Goal: Information Seeking & Learning: Find specific fact

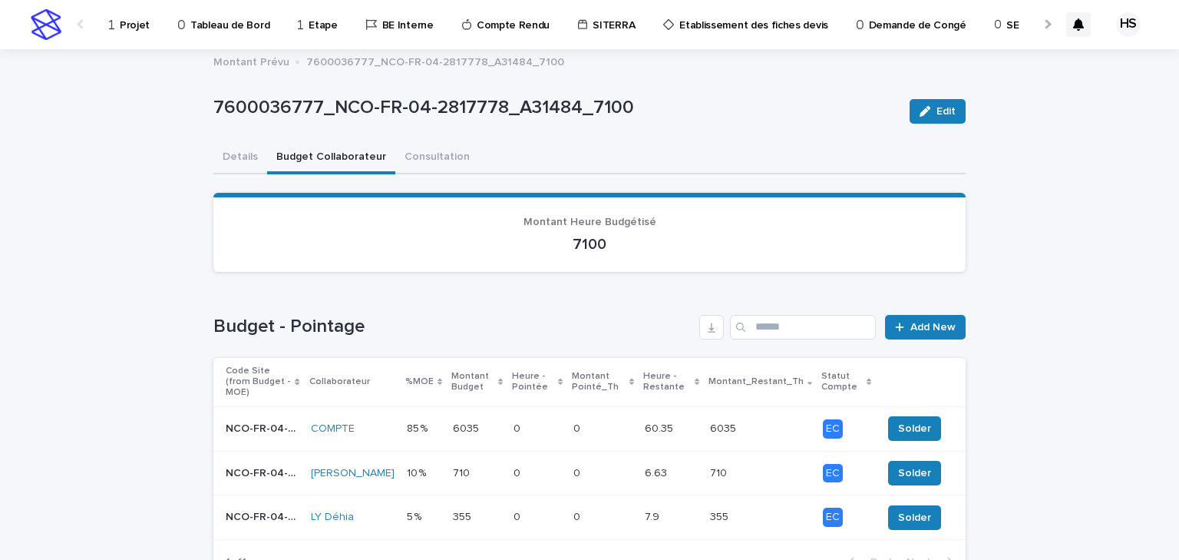
scroll to position [61, 0]
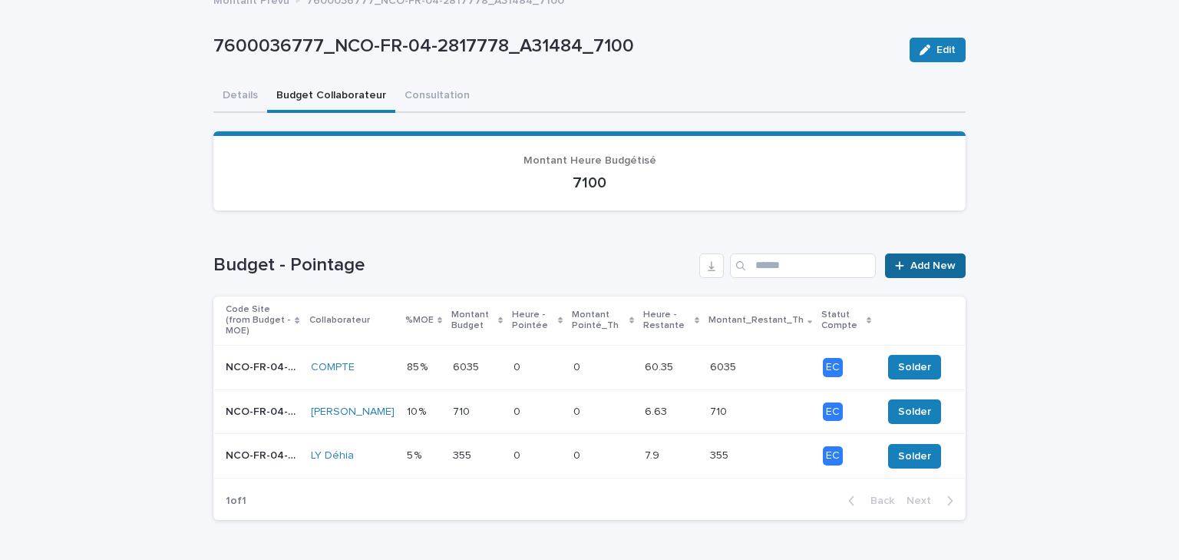
click at [911, 269] on span "Add New" at bounding box center [933, 265] width 45 height 11
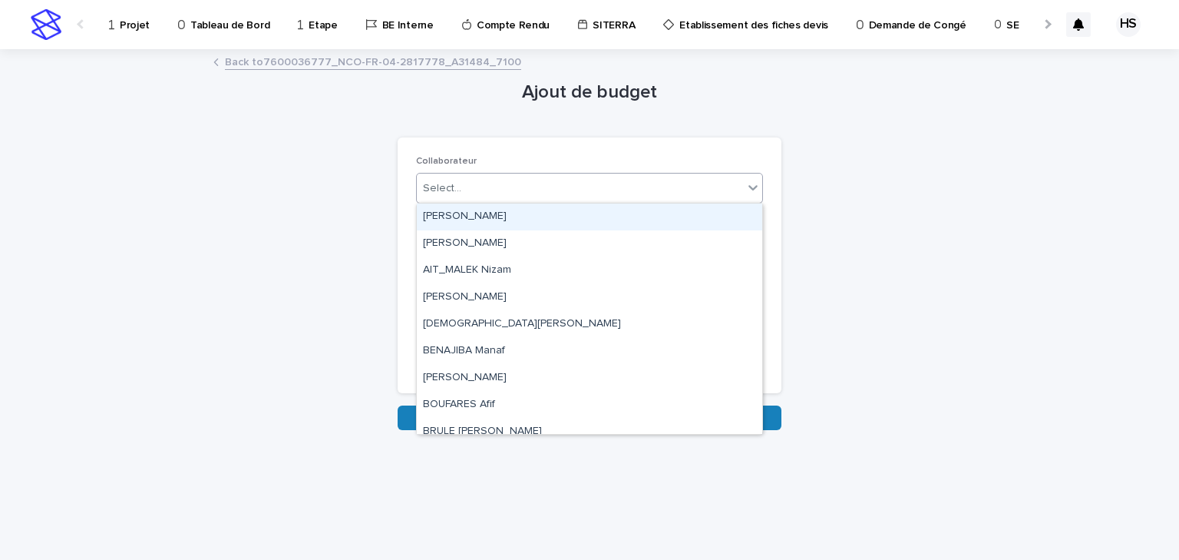
click at [474, 191] on div "Select..." at bounding box center [580, 188] width 326 height 25
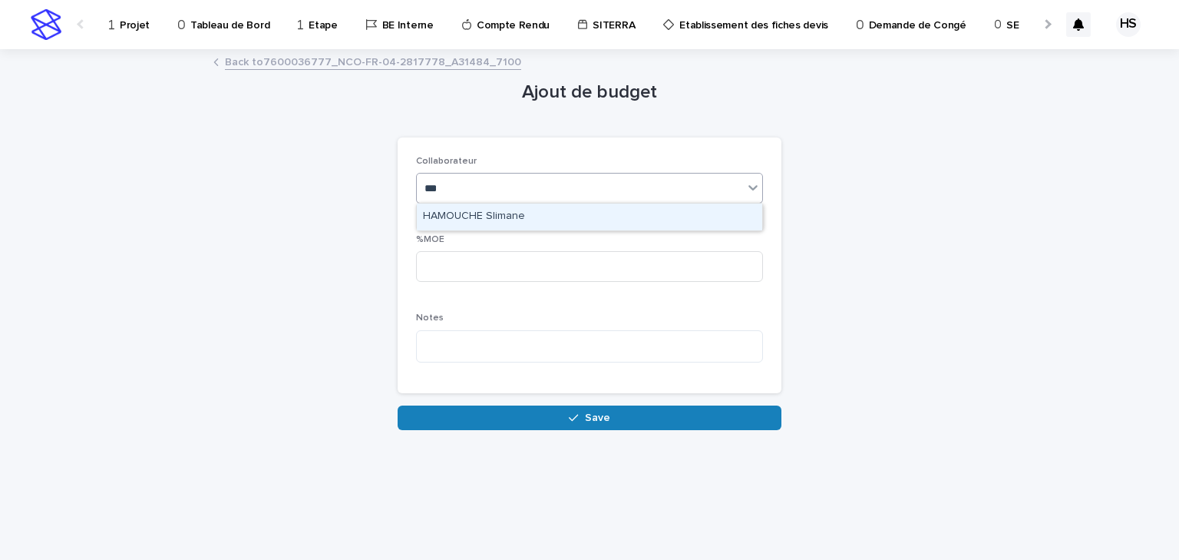
type input "****"
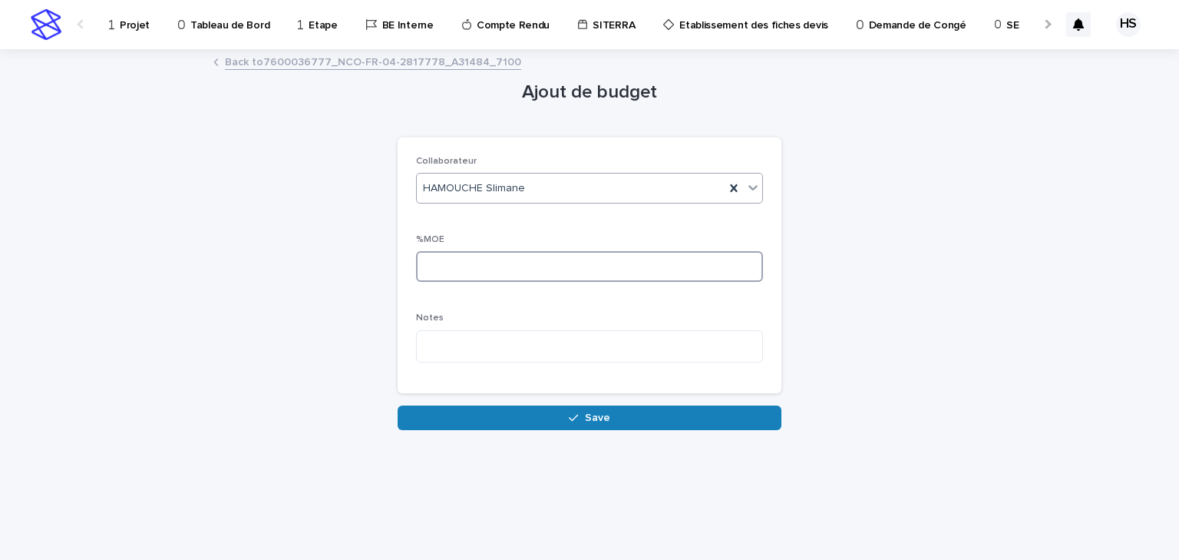
click at [457, 274] on input at bounding box center [589, 266] width 347 height 31
drag, startPoint x: 441, startPoint y: 271, endPoint x: 349, endPoint y: 273, distance: 92.2
click at [365, 270] on div "Ajout de budget Loading... Saving… Loading... Saving… Loading... Saving… Collab…" at bounding box center [589, 241] width 752 height 380
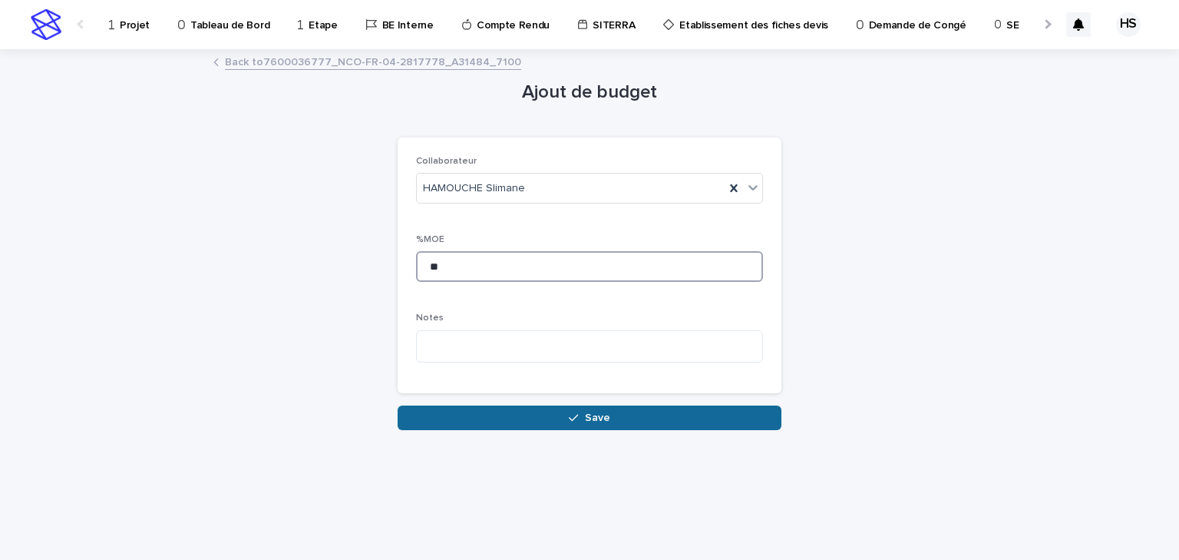
type input "**"
click at [504, 425] on button "Save" at bounding box center [590, 417] width 384 height 25
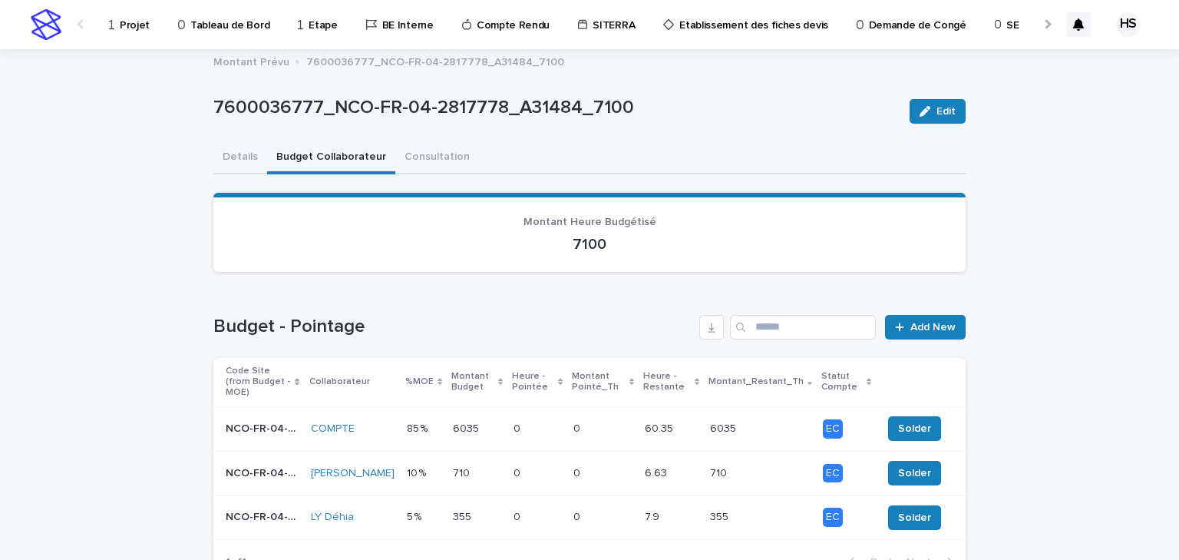
scroll to position [61, 0]
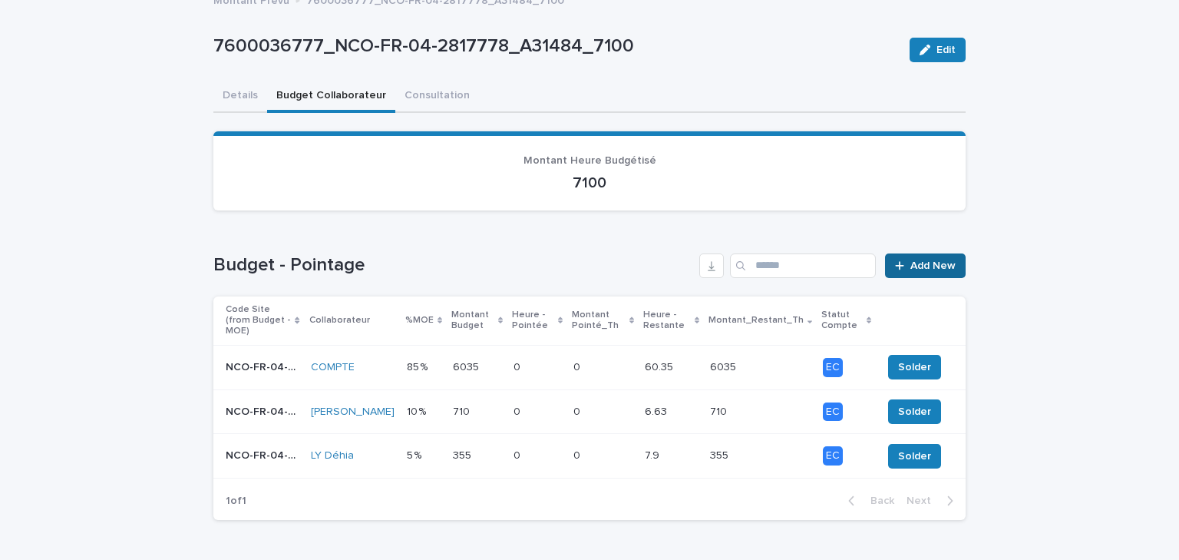
click at [924, 263] on span "Add New" at bounding box center [933, 265] width 45 height 11
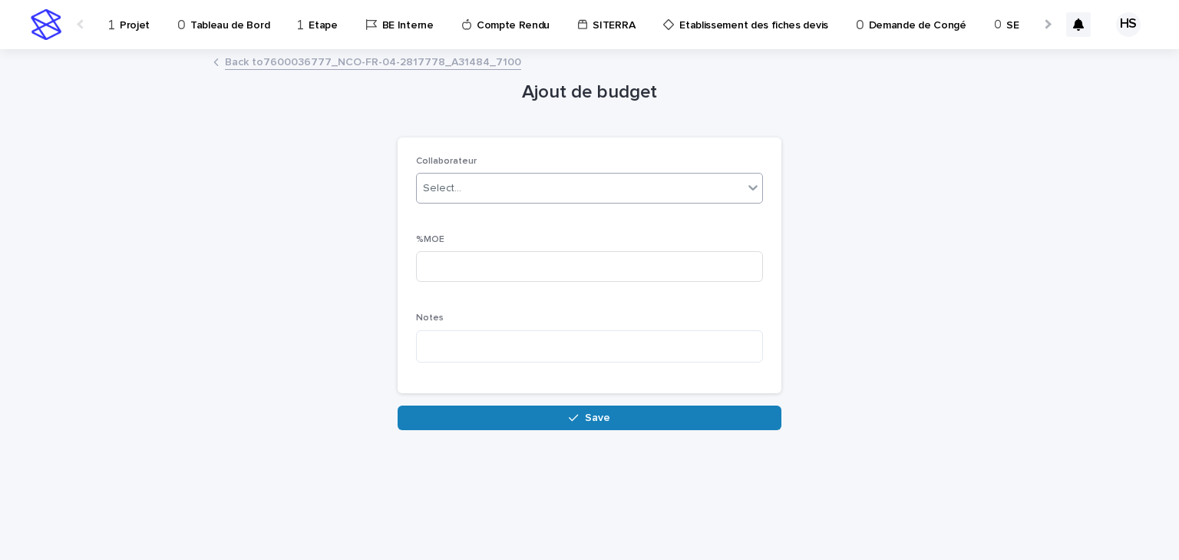
click at [483, 173] on div "Select..." at bounding box center [589, 188] width 347 height 31
type input "*****"
click at [485, 276] on input at bounding box center [589, 266] width 347 height 31
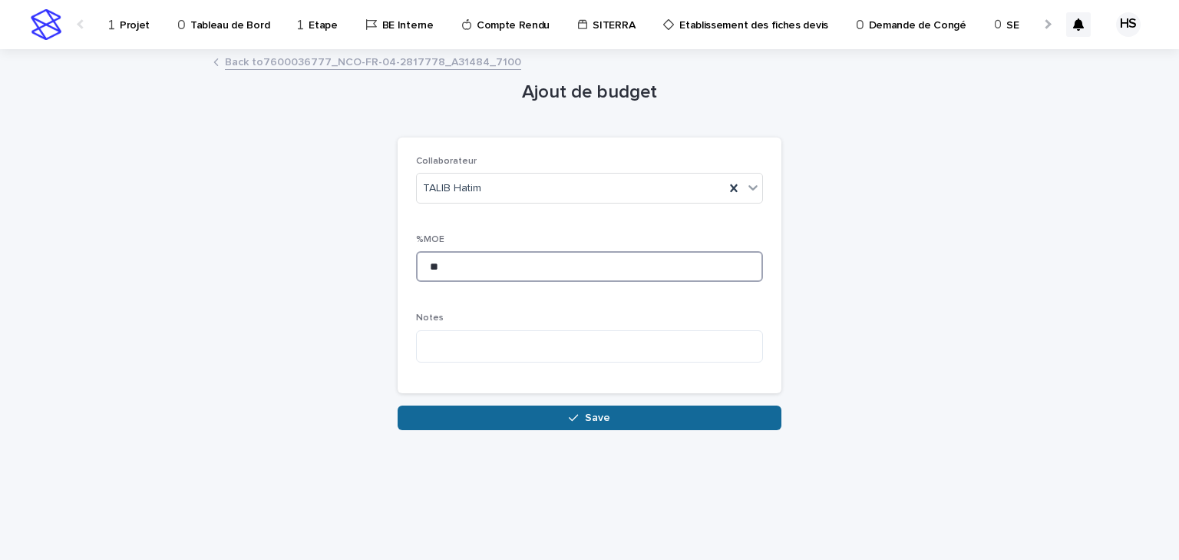
type input "**"
click at [501, 412] on button "Save" at bounding box center [590, 417] width 384 height 25
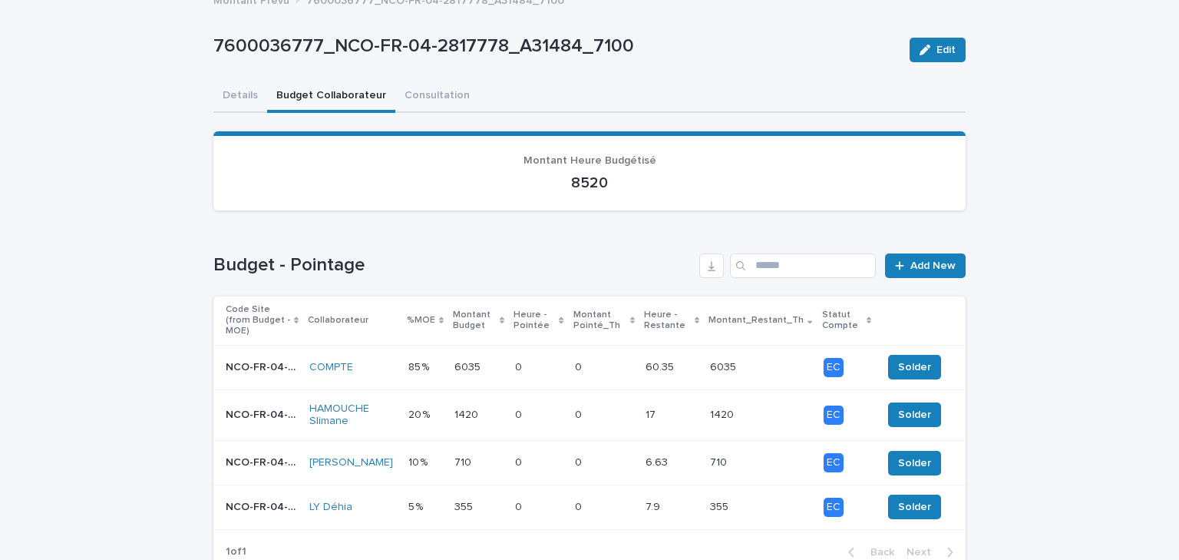
scroll to position [123, 0]
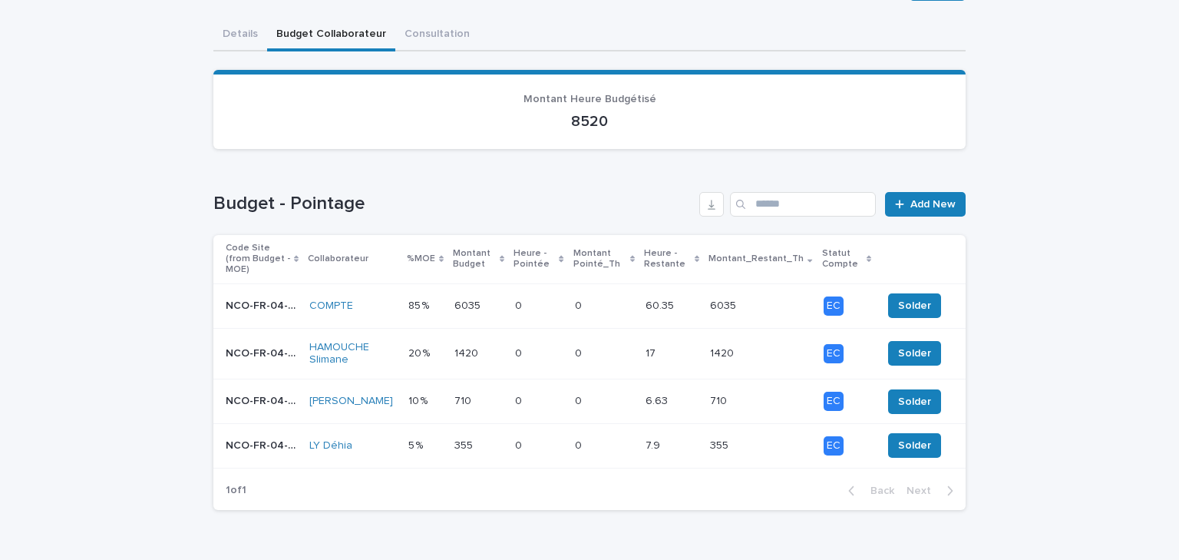
click at [424, 296] on p "85 %" at bounding box center [420, 304] width 24 height 16
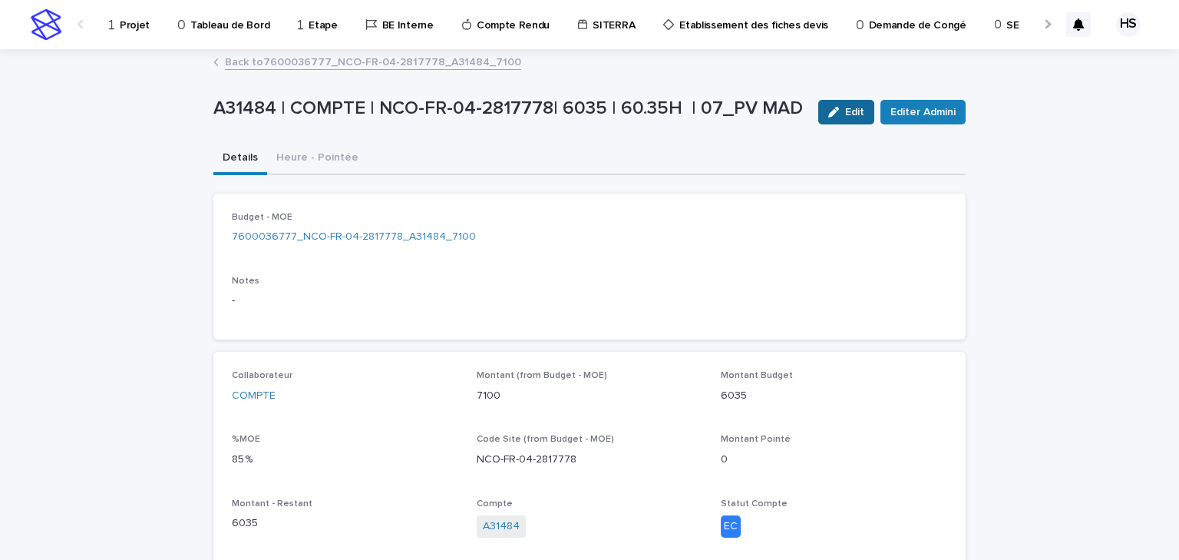
click at [850, 111] on span "Edit" at bounding box center [854, 112] width 19 height 11
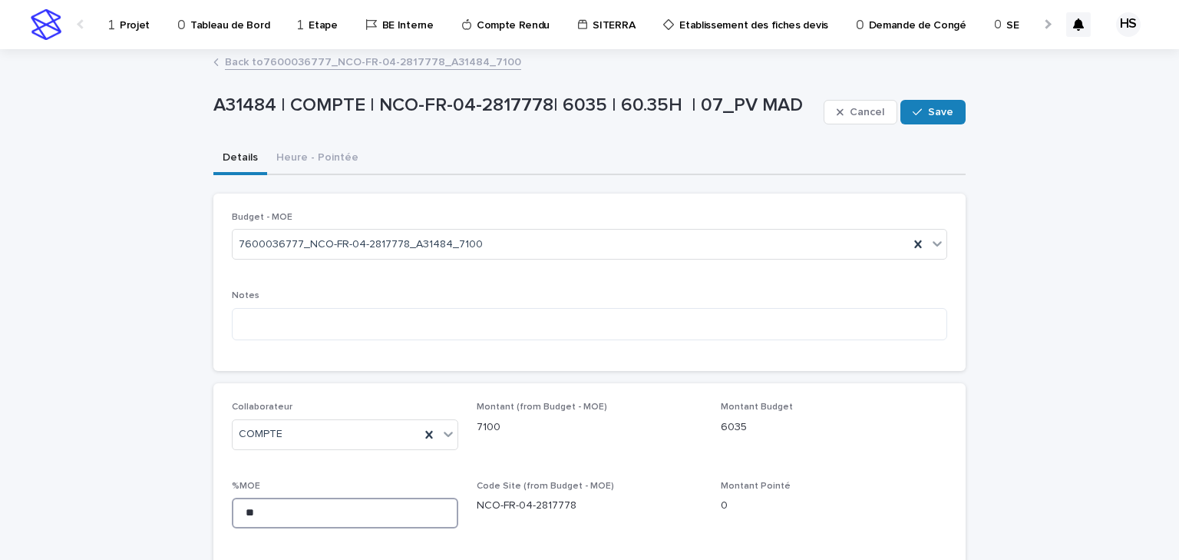
drag, startPoint x: 252, startPoint y: 508, endPoint x: 206, endPoint y: 510, distance: 46.1
click at [207, 510] on div "Loading... Saving… Loading... Saving… A31484 | COMPTE | NCO-FR-04-2817778| 6035…" at bounding box center [590, 367] width 768 height 632
type input "**"
click at [928, 111] on span "Save" at bounding box center [940, 112] width 25 height 11
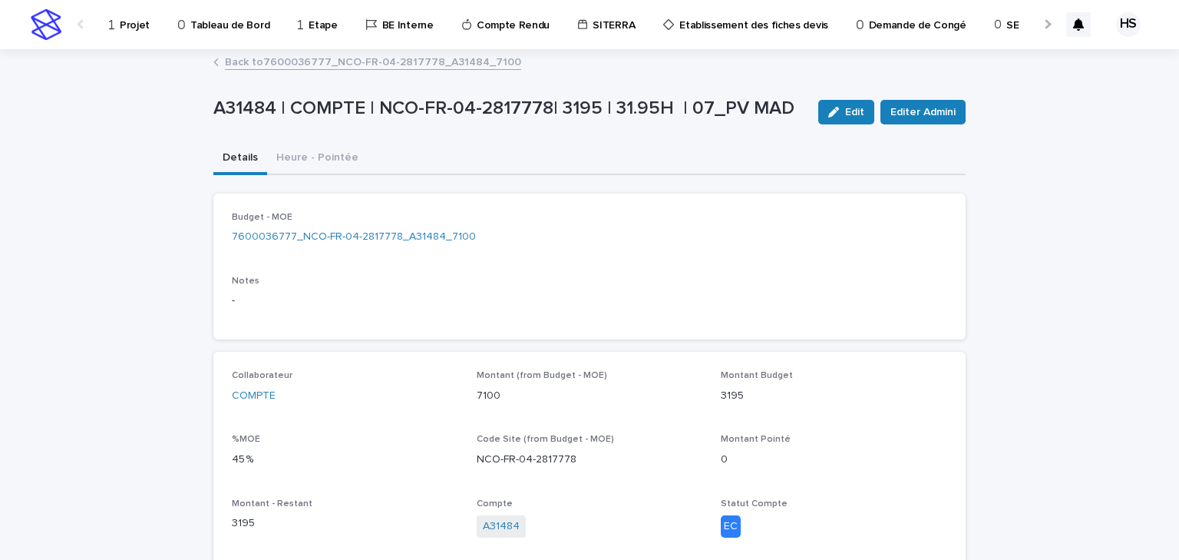
click at [317, 61] on link "Back to 7600036777_NCO-FR-04-2817778_A31484_7100" at bounding box center [373, 61] width 296 height 18
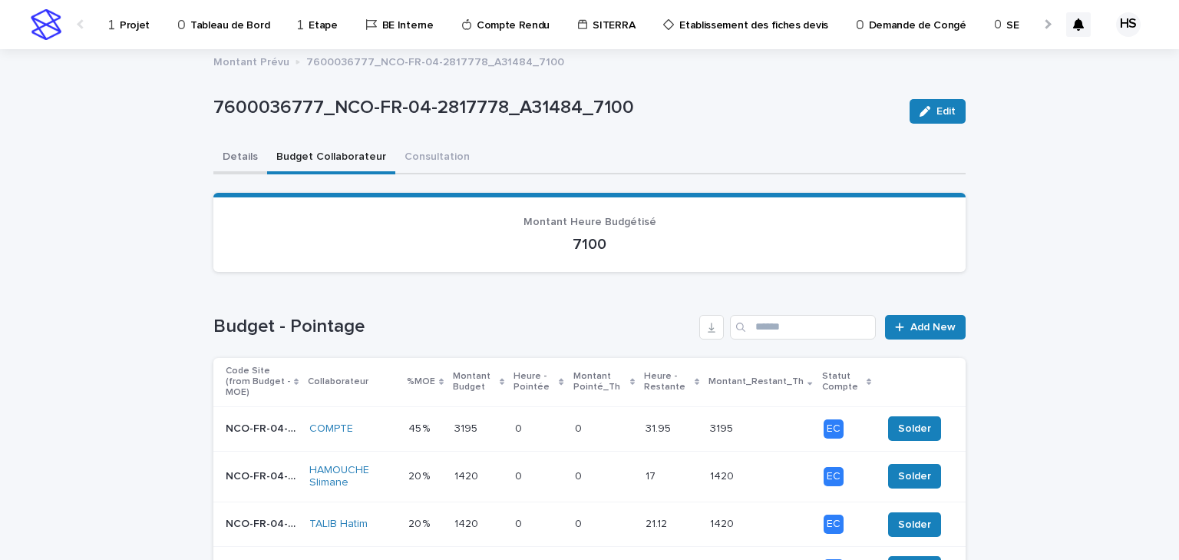
click at [233, 156] on button "Details" at bounding box center [240, 158] width 54 height 32
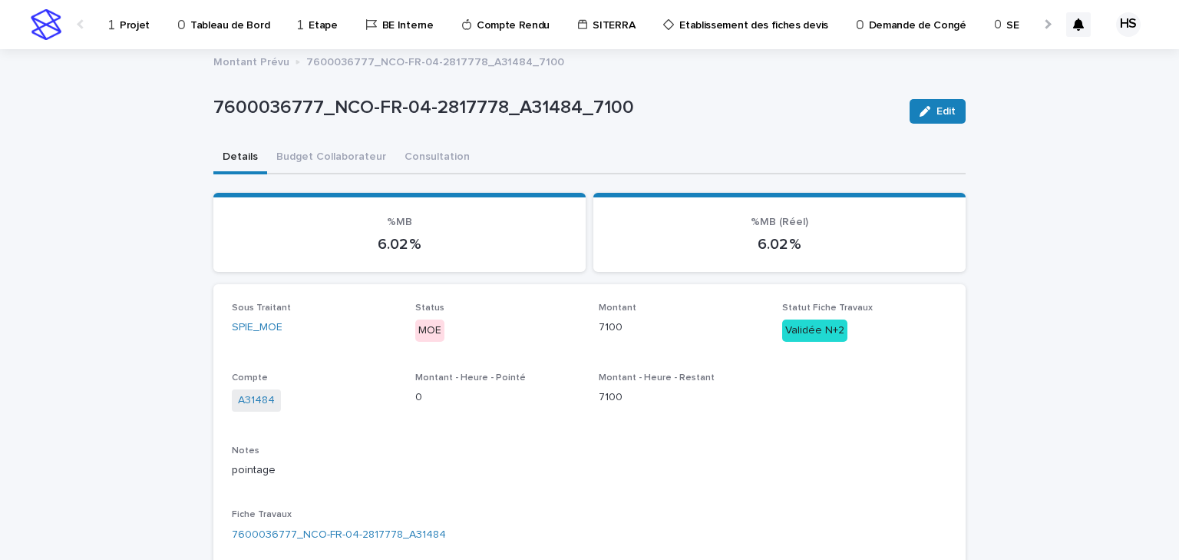
scroll to position [123, 0]
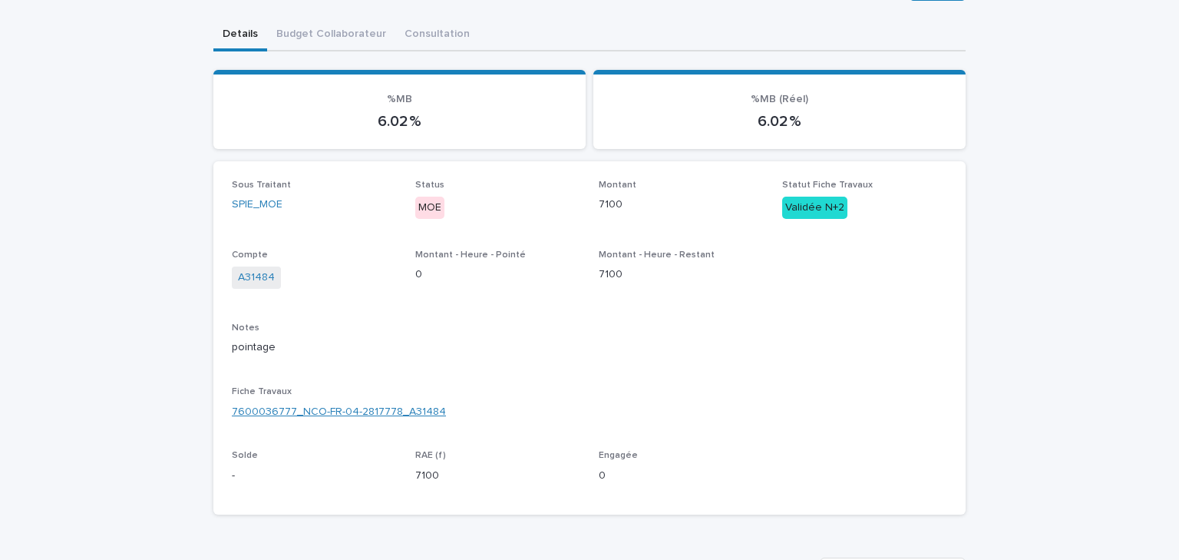
click at [354, 412] on link "7600036777_NCO-FR-04-2817778_A31484" at bounding box center [339, 412] width 214 height 16
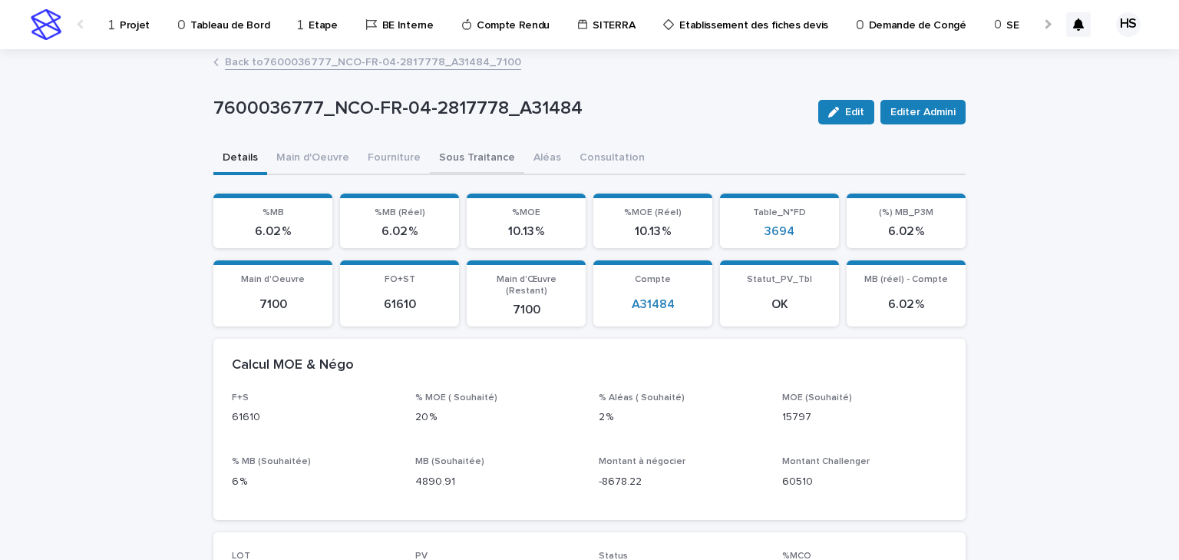
click at [468, 157] on button "Sous Traitance" at bounding box center [477, 159] width 94 height 32
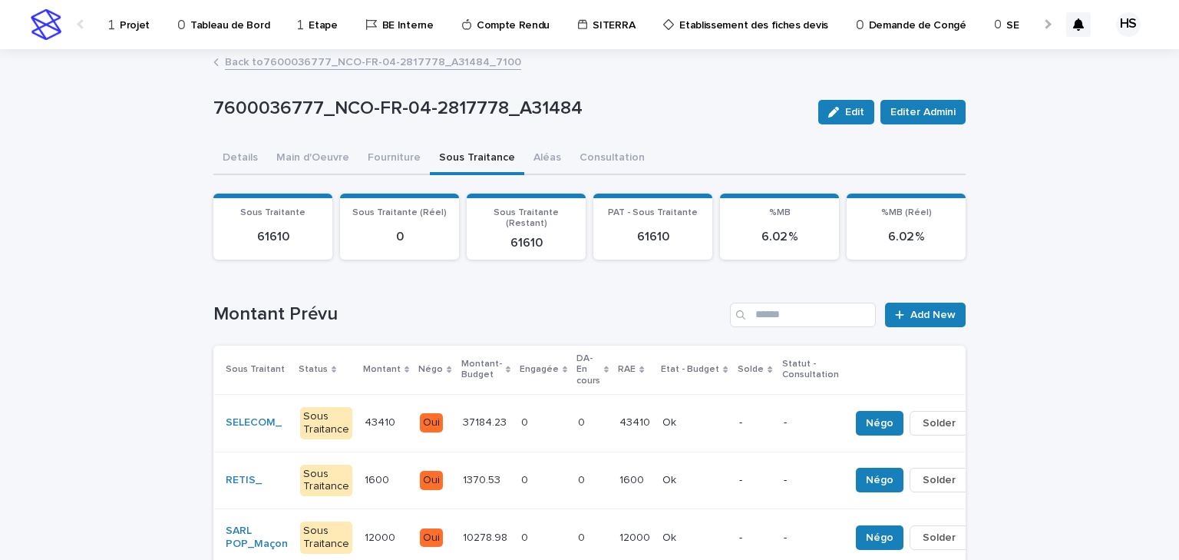
click at [120, 31] on p "Projet" at bounding box center [135, 16] width 30 height 32
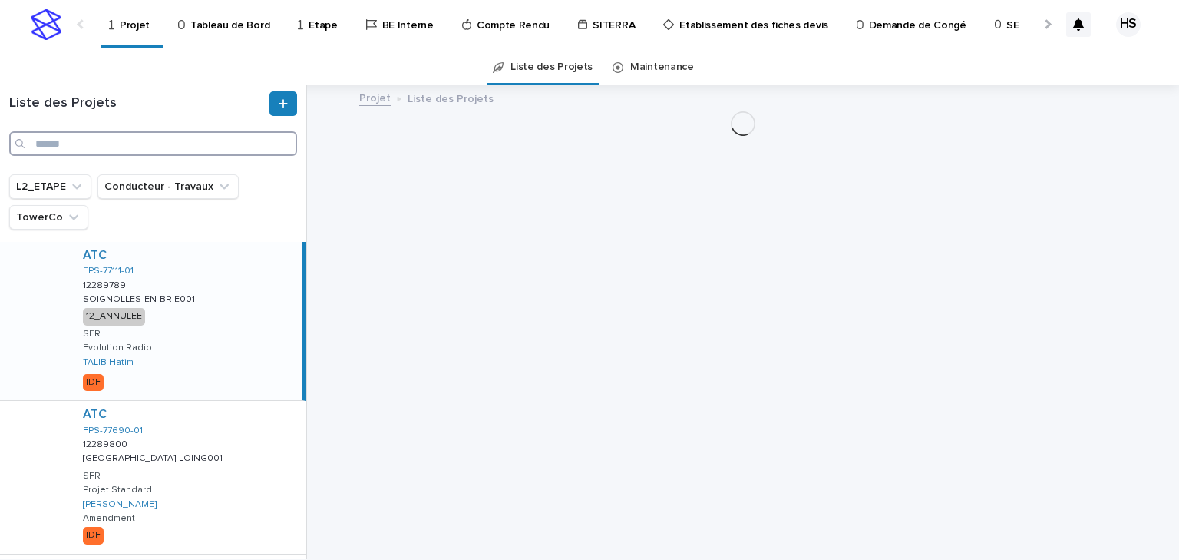
click at [71, 144] on input "Search" at bounding box center [153, 143] width 288 height 25
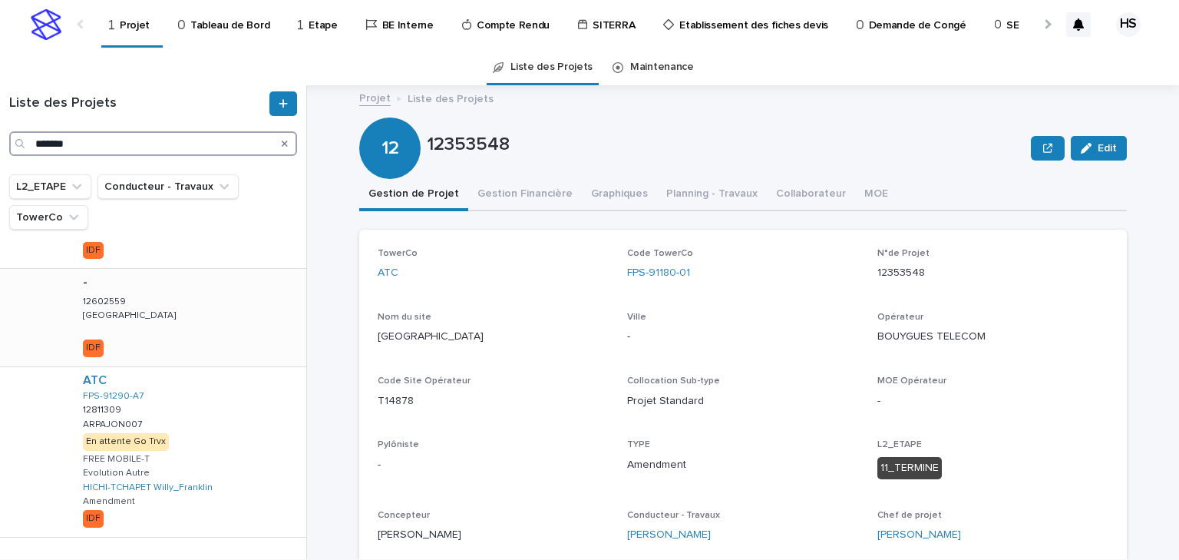
scroll to position [1193, 0]
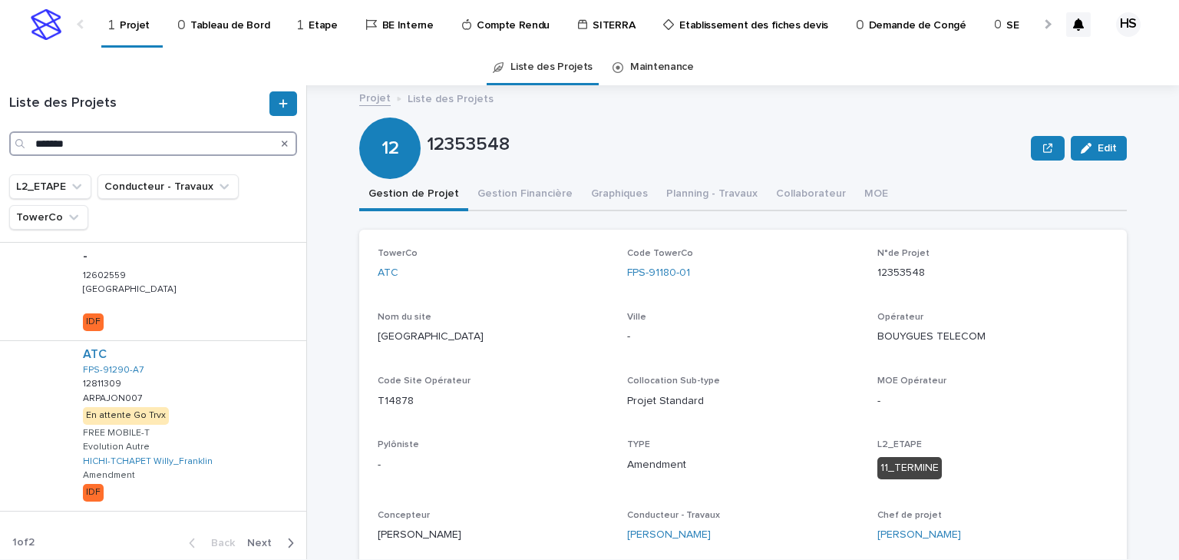
type input "*******"
click at [252, 539] on span "Next" at bounding box center [264, 542] width 34 height 11
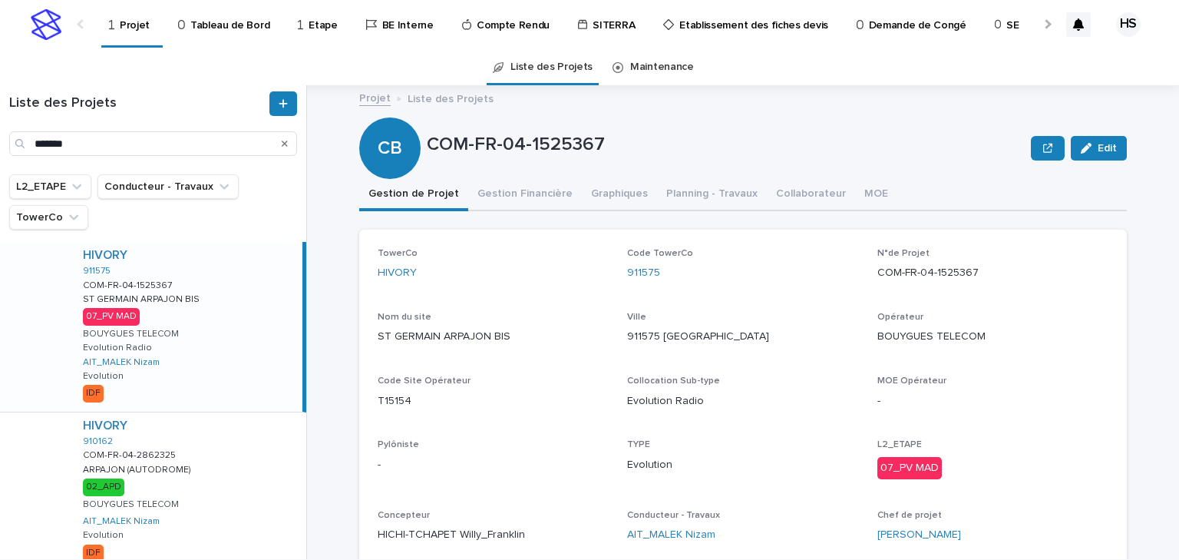
click at [203, 302] on div "HIVORY 911575 COM-FR-04-1525367 COM-FR-04-1525367 ST GERMAIN ARPAJON BIS [GEOGR…" at bounding box center [187, 327] width 232 height 170
click at [534, 187] on button "Gestion Financière" at bounding box center [525, 195] width 114 height 32
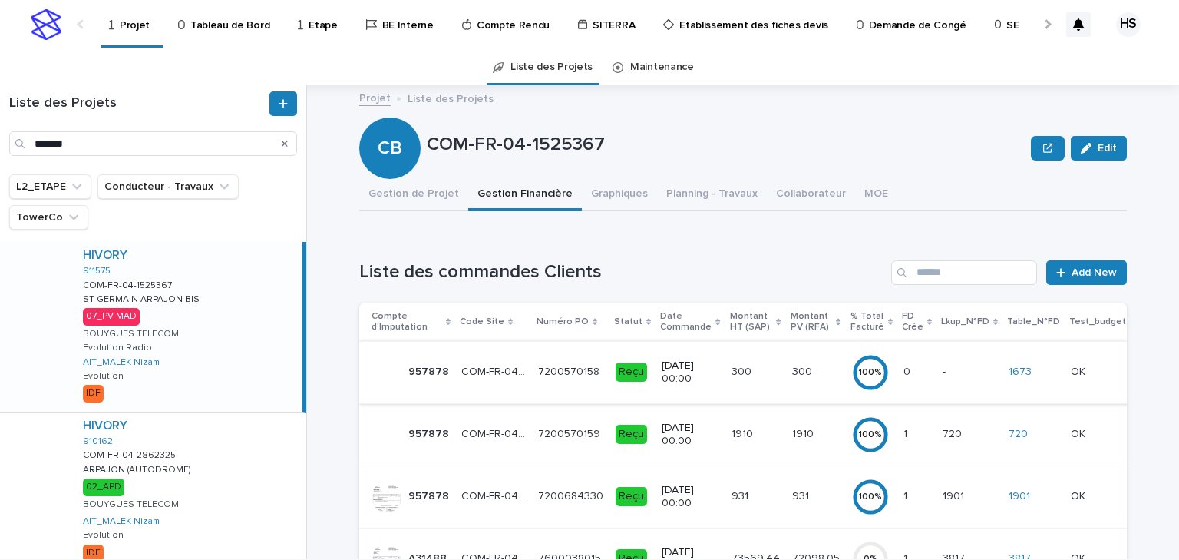
scroll to position [61, 0]
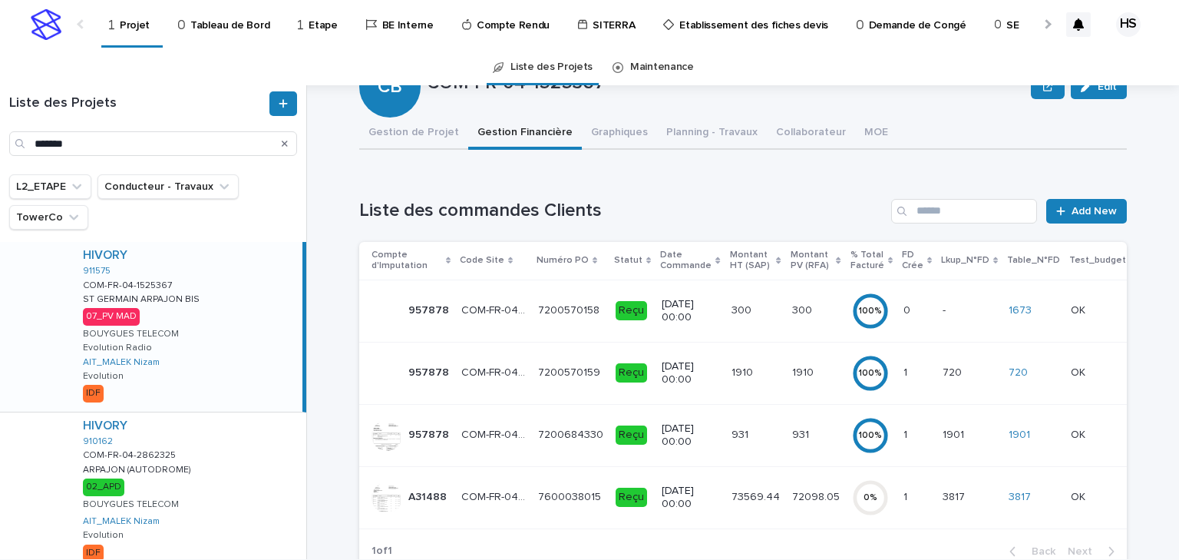
click at [792, 491] on p "72098.05" at bounding box center [817, 496] width 51 height 16
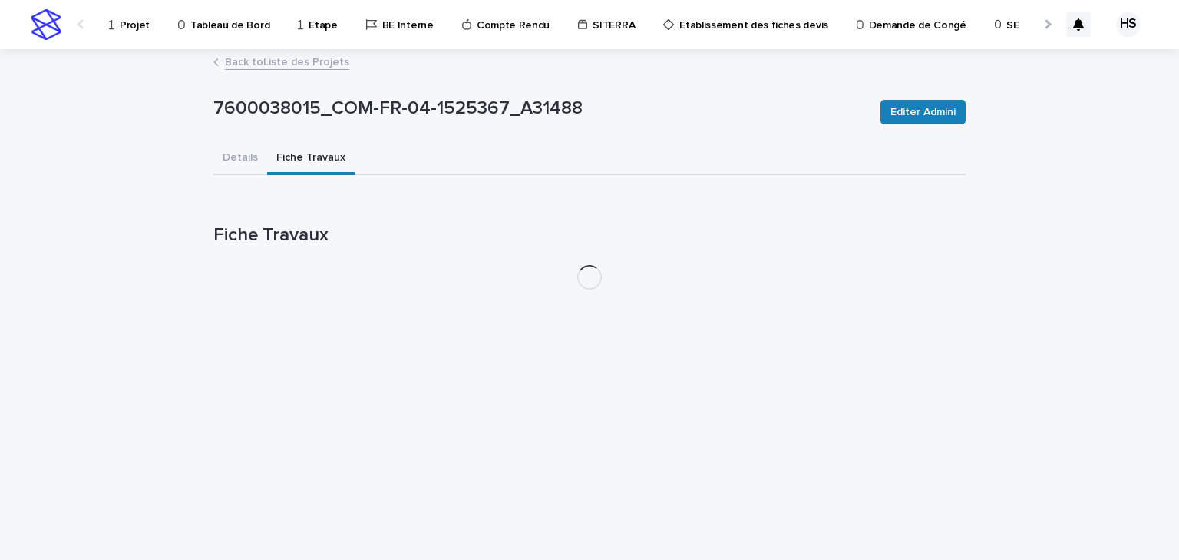
click at [300, 150] on button "Fiche Travaux" at bounding box center [311, 159] width 88 height 32
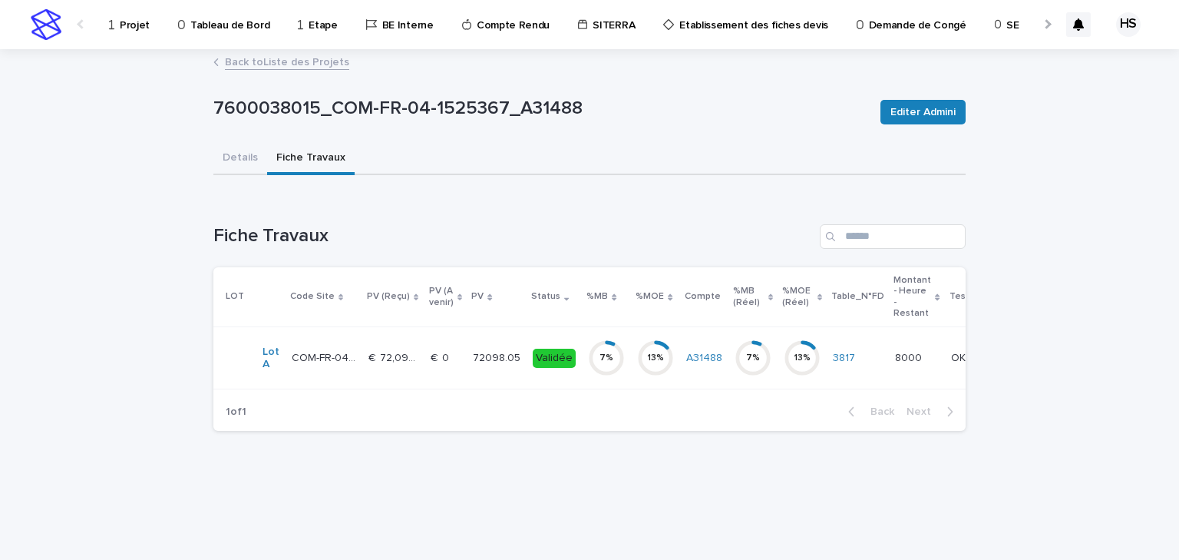
click at [499, 359] on p "72098.05" at bounding box center [498, 357] width 51 height 16
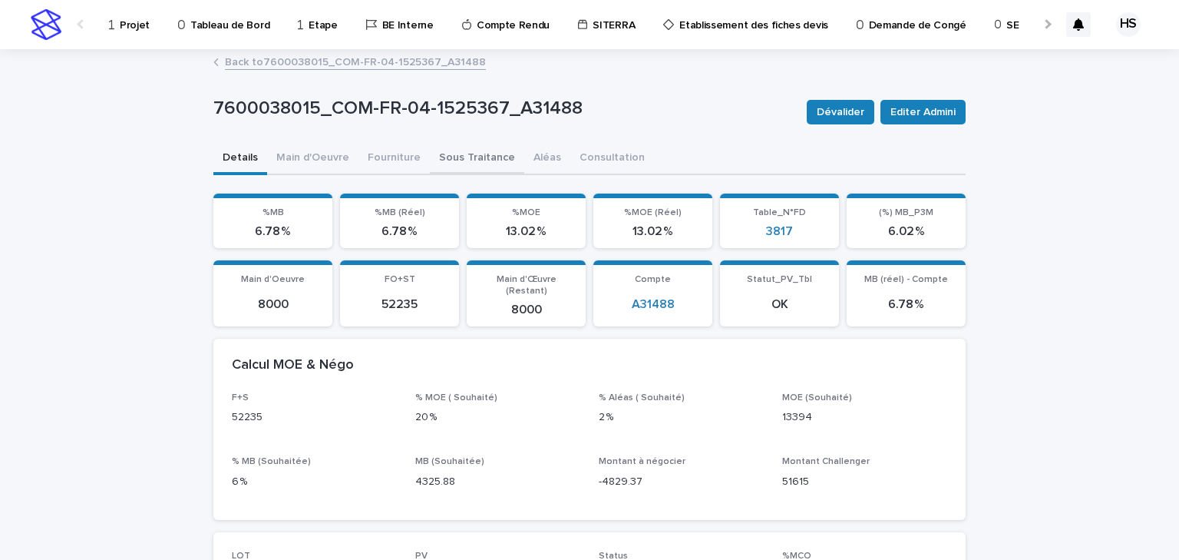
click at [450, 160] on button "Sous Traitance" at bounding box center [477, 159] width 94 height 32
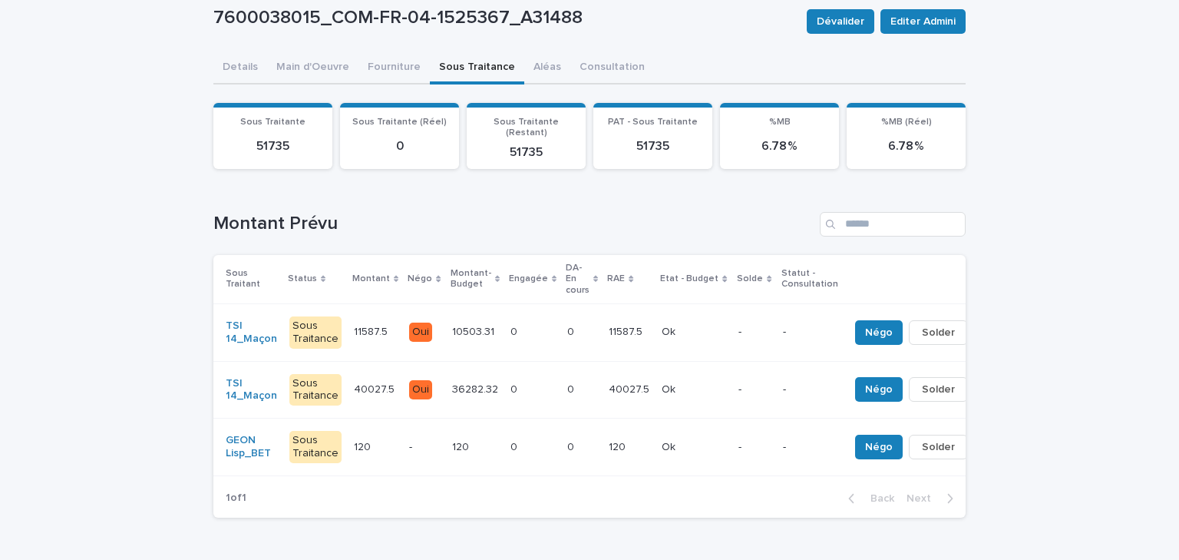
scroll to position [61, 0]
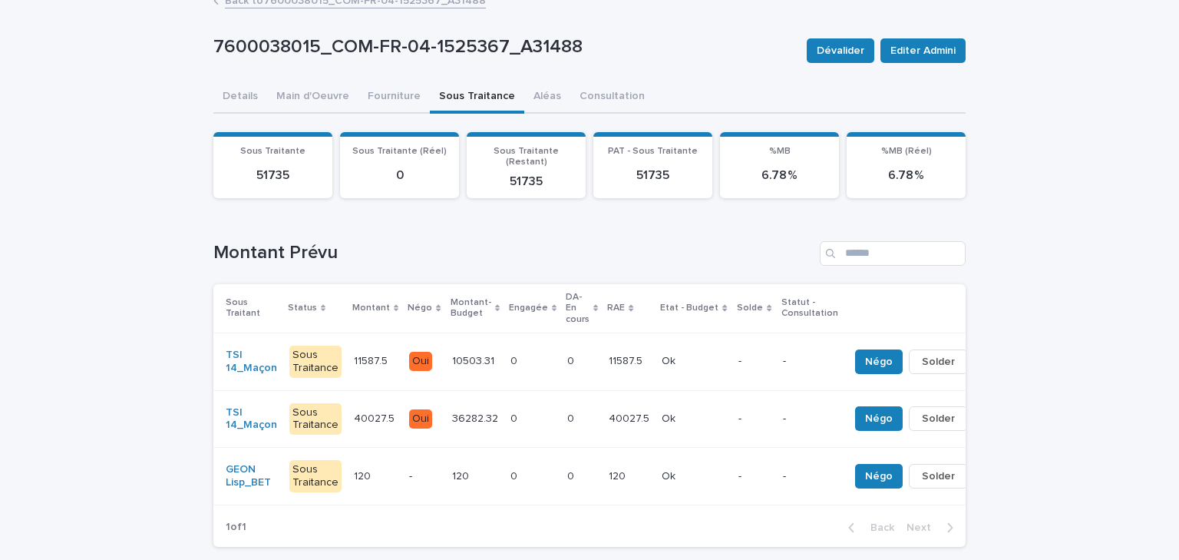
click at [567, 349] on div "0 0" at bounding box center [581, 361] width 29 height 25
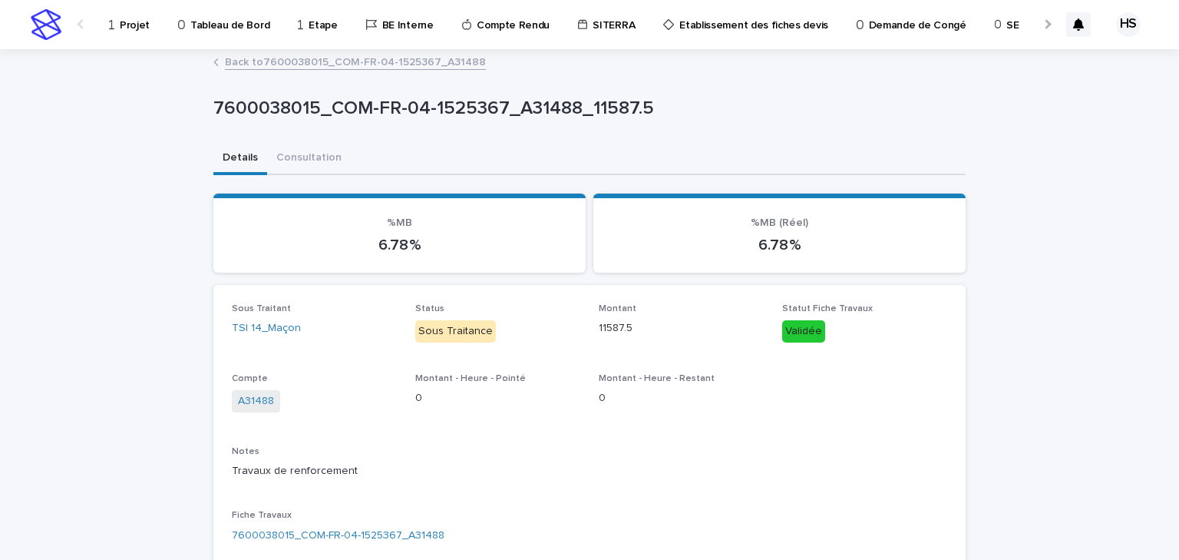
click at [353, 68] on link "Back to 7600038015_COM-FR-04-1525367_A31488" at bounding box center [355, 61] width 261 height 18
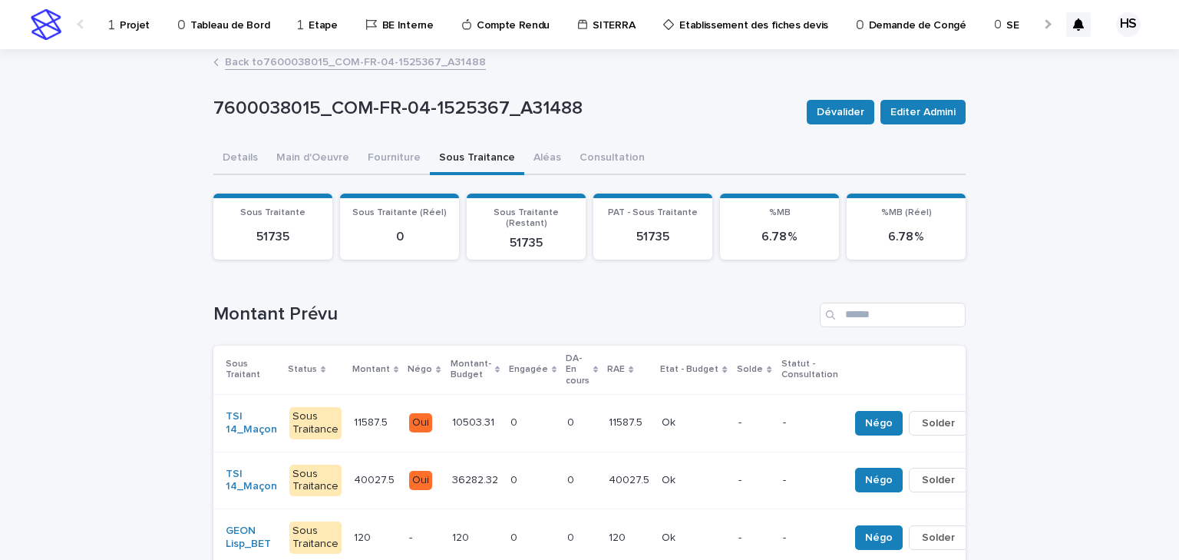
scroll to position [61, 0]
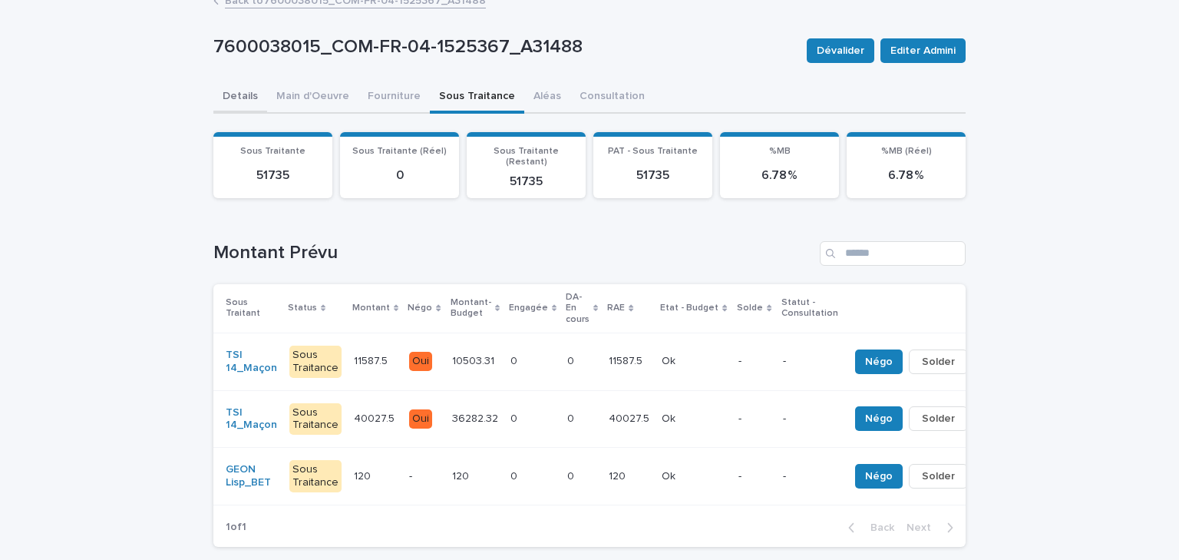
click at [243, 95] on button "Details" at bounding box center [240, 97] width 54 height 32
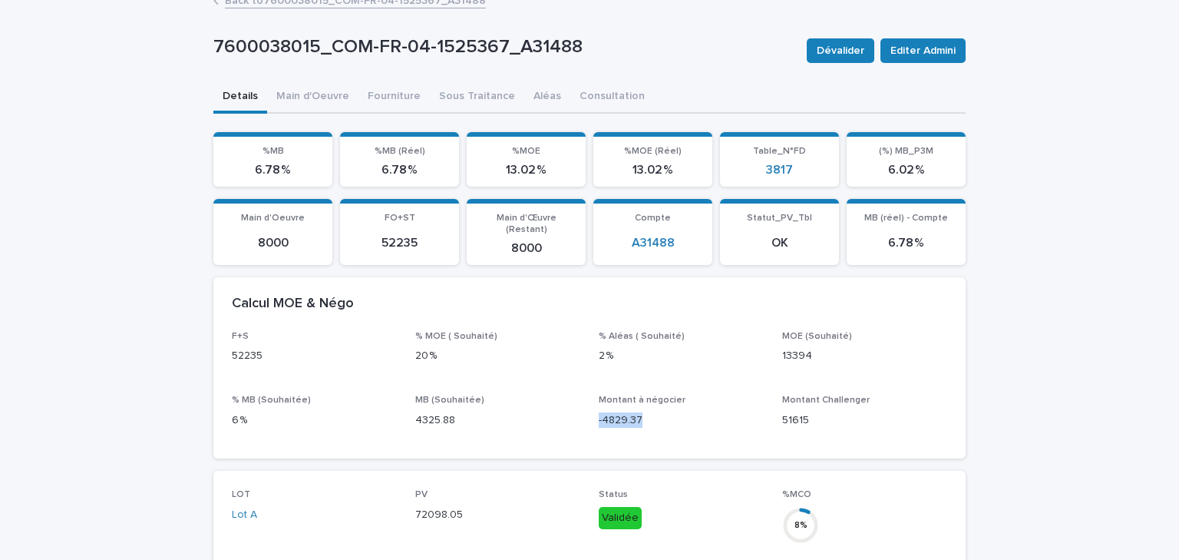
drag, startPoint x: 640, startPoint y: 409, endPoint x: 593, endPoint y: 411, distance: 46.9
click at [593, 411] on div "F+S 52235 % MOE ( Souhaité) 20 % % Aléas ( Souhaité) 2 % MOE (Souhaité) 13394 %…" at bounding box center [590, 385] width 716 height 109
drag, startPoint x: 805, startPoint y: 408, endPoint x: 771, endPoint y: 407, distance: 34.6
click at [771, 407] on div "F+S 52235 % MOE ( Souhaité) 20 % % Aléas ( Souhaité) 2 % MOE (Souhaité) 13394 %…" at bounding box center [590, 385] width 716 height 109
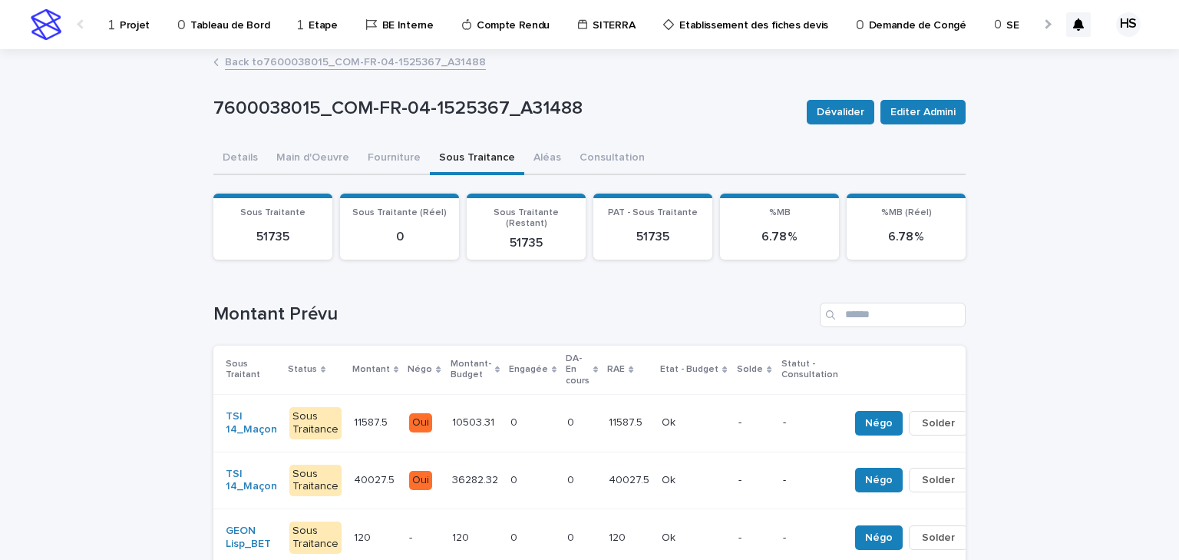
scroll to position [61, 0]
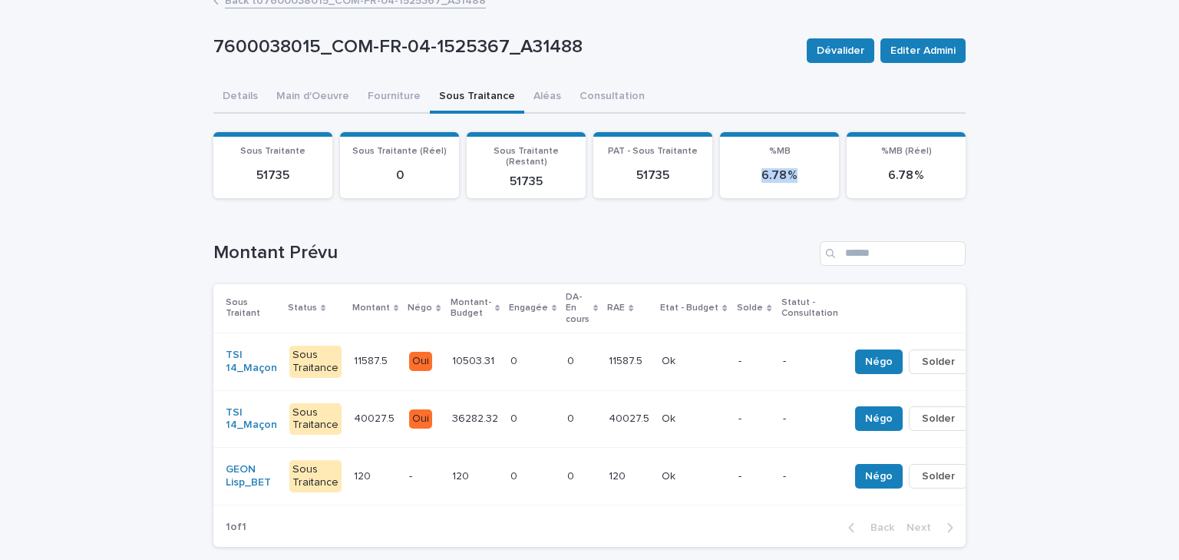
drag, startPoint x: 782, startPoint y: 167, endPoint x: 740, endPoint y: 169, distance: 41.5
click at [740, 169] on p "6.78 %" at bounding box center [779, 175] width 101 height 15
click at [301, 96] on div "7600038015_COM-FR-04-1525367_A31488 Dévalider Editer Admini 7600038015_COM-FR-0…" at bounding box center [589, 405] width 752 height 832
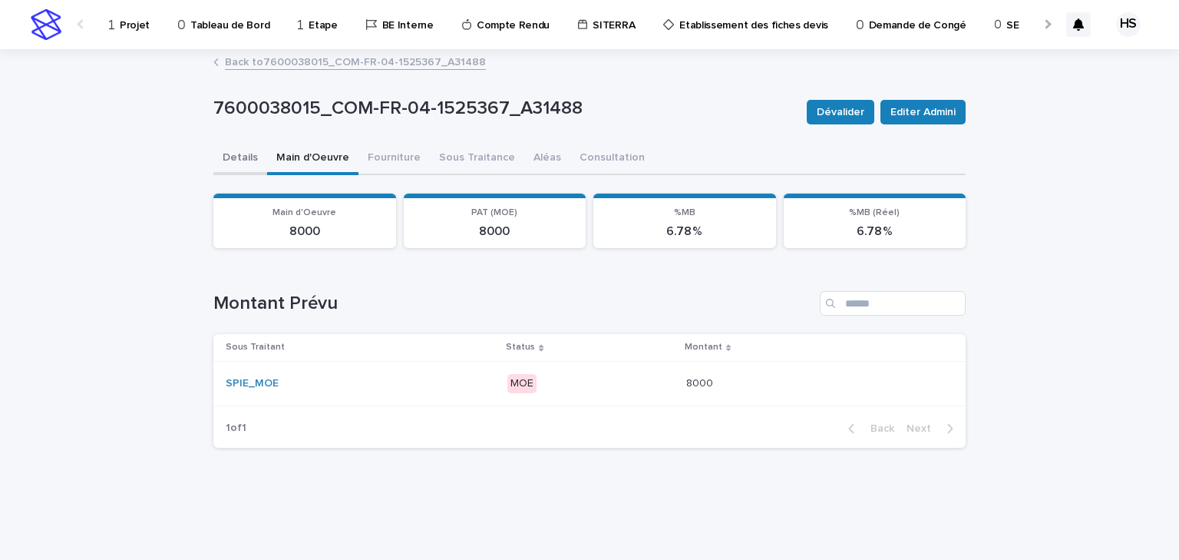
click at [243, 162] on button "Details" at bounding box center [240, 159] width 54 height 32
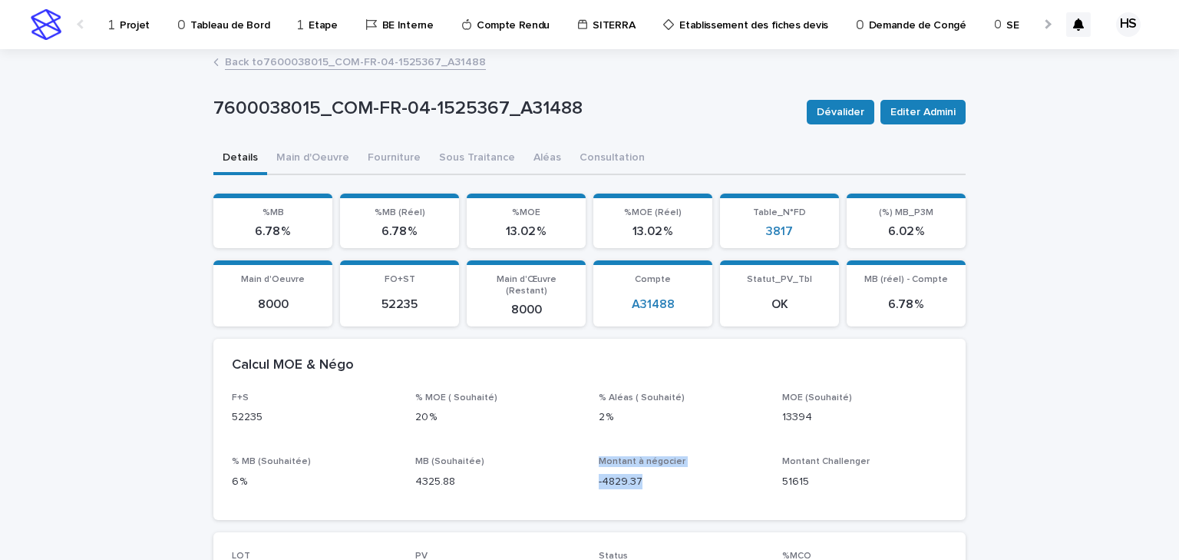
drag, startPoint x: 637, startPoint y: 470, endPoint x: 572, endPoint y: 472, distance: 65.3
click at [572, 472] on div "F+S 52235 % MOE ( Souhaité) 20 % % Aléas ( Souhaité) 2 % MOE (Souhaité) 13394 %…" at bounding box center [590, 446] width 716 height 109
click at [486, 161] on button "Sous Traitance" at bounding box center [477, 159] width 94 height 32
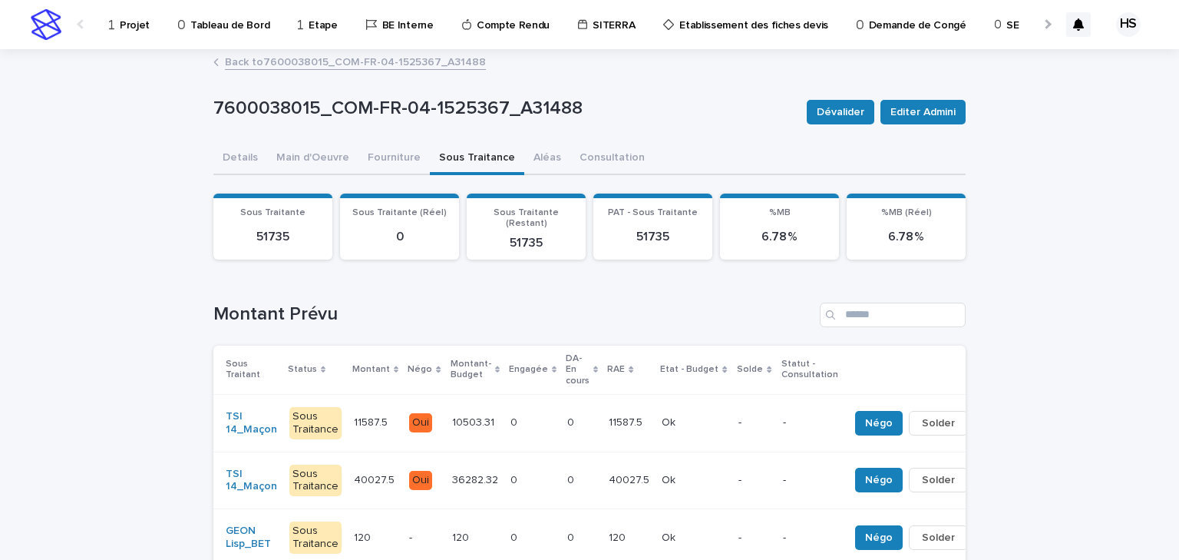
scroll to position [61, 0]
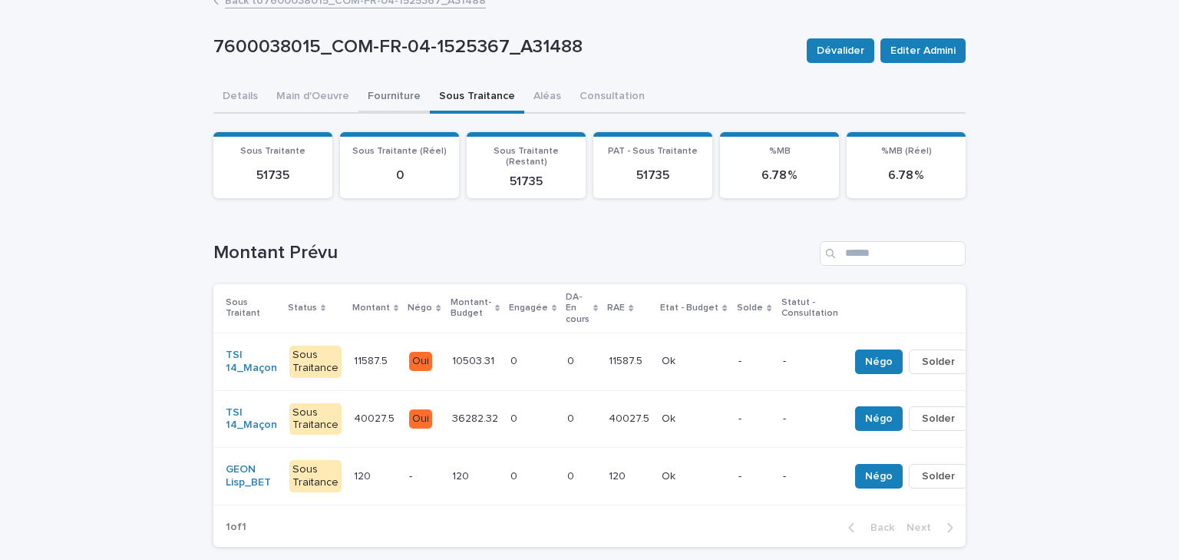
click at [379, 94] on div "7600038015_COM-FR-04-1525367_A31488 Dévalider Editer Admini 7600038015_COM-FR-0…" at bounding box center [589, 405] width 752 height 832
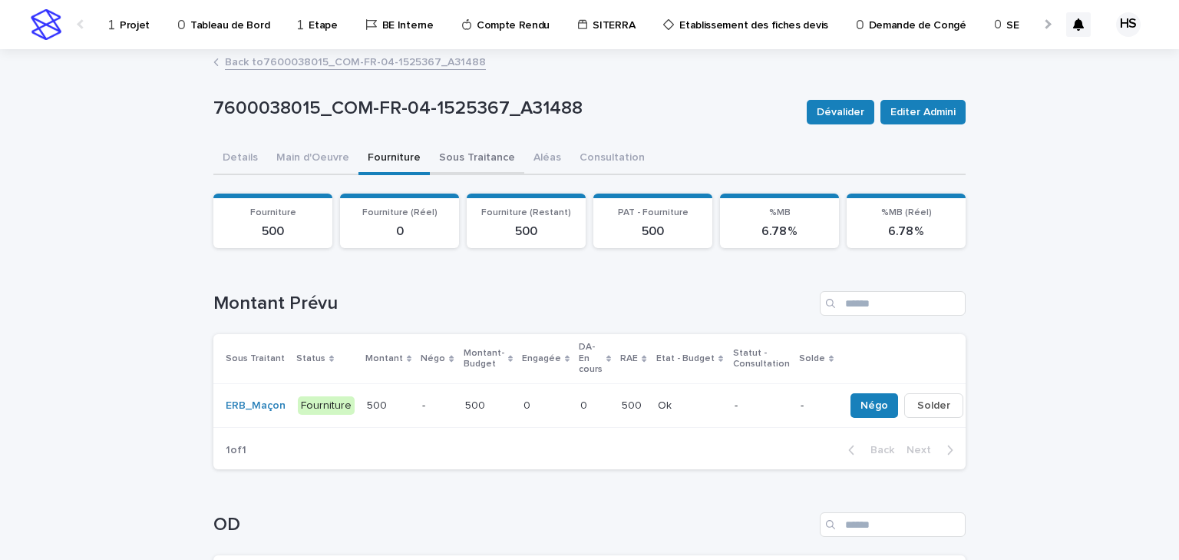
click at [468, 160] on button "Sous Traitance" at bounding box center [477, 159] width 94 height 32
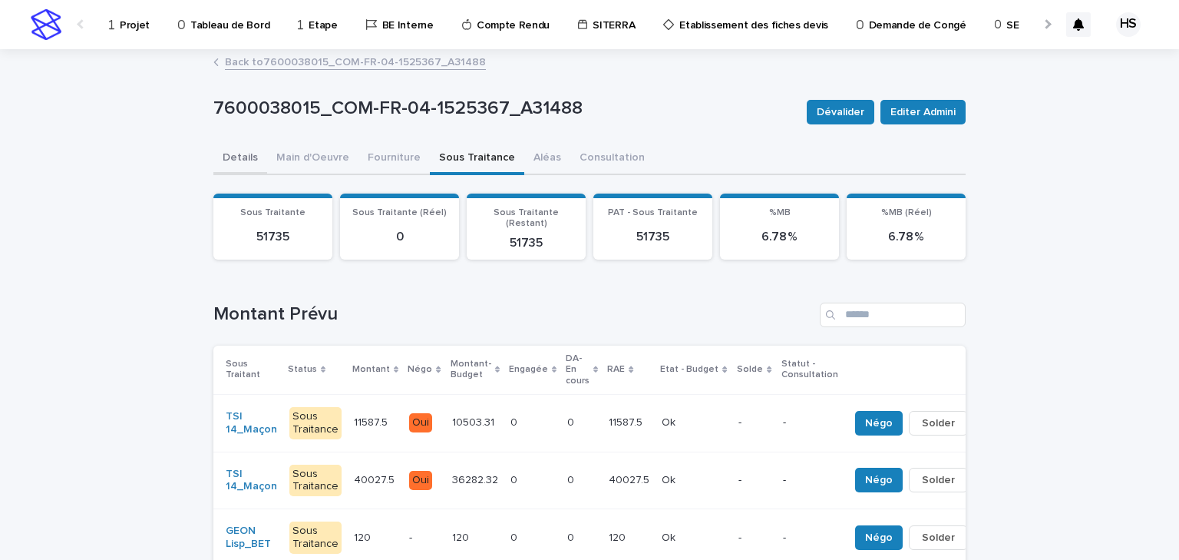
click at [223, 159] on button "Details" at bounding box center [240, 159] width 54 height 32
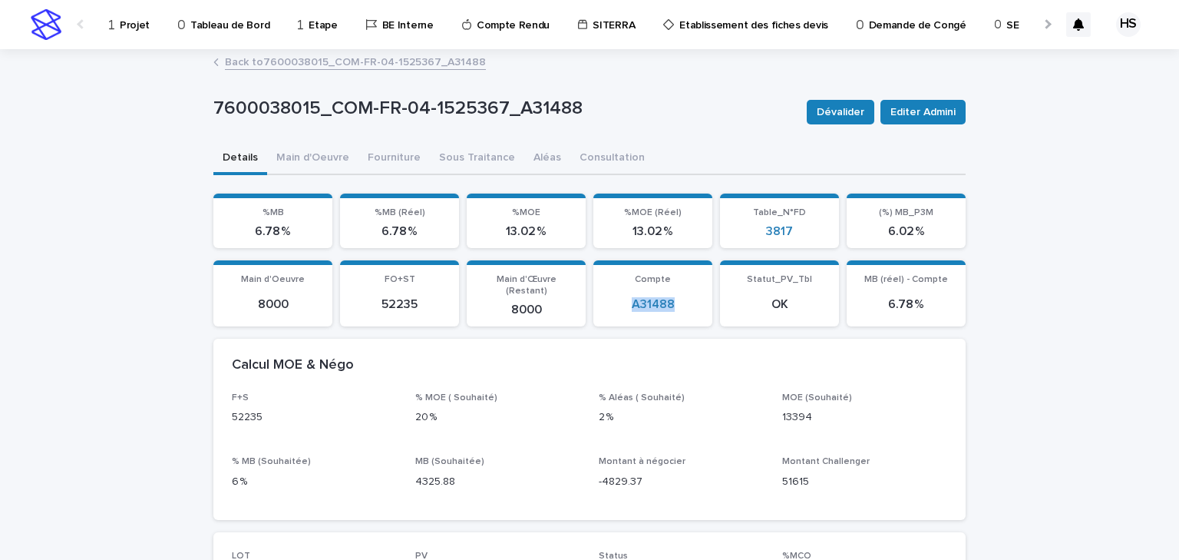
drag, startPoint x: 681, startPoint y: 302, endPoint x: 626, endPoint y: 306, distance: 54.6
click at [626, 306] on section "Compte A31488" at bounding box center [652, 293] width 119 height 66
click at [448, 157] on button "Sous Traitance" at bounding box center [477, 159] width 94 height 32
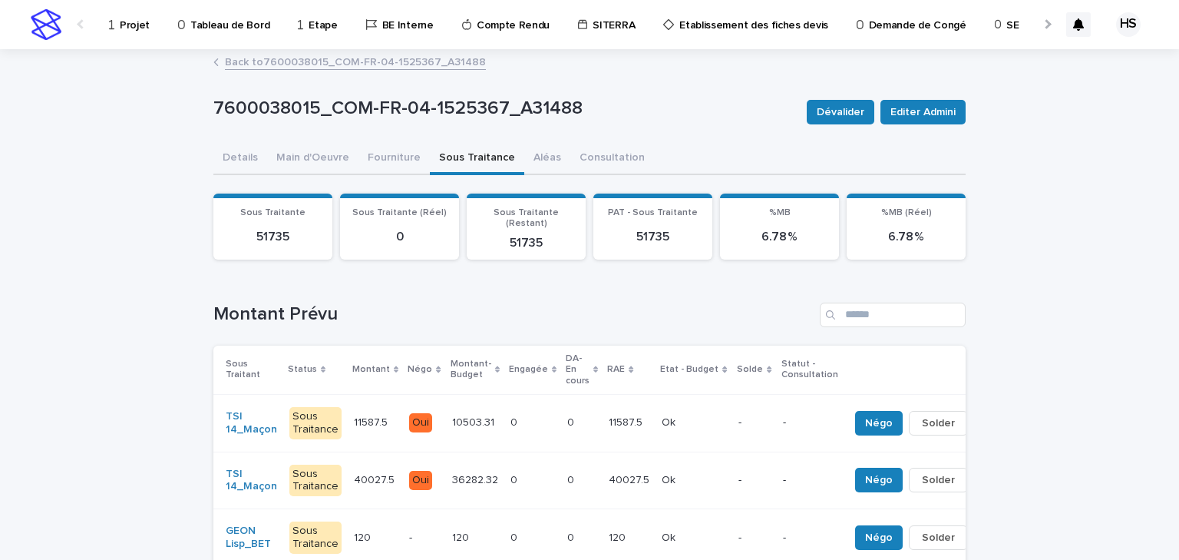
click at [121, 25] on p "Projet" at bounding box center [135, 16] width 30 height 32
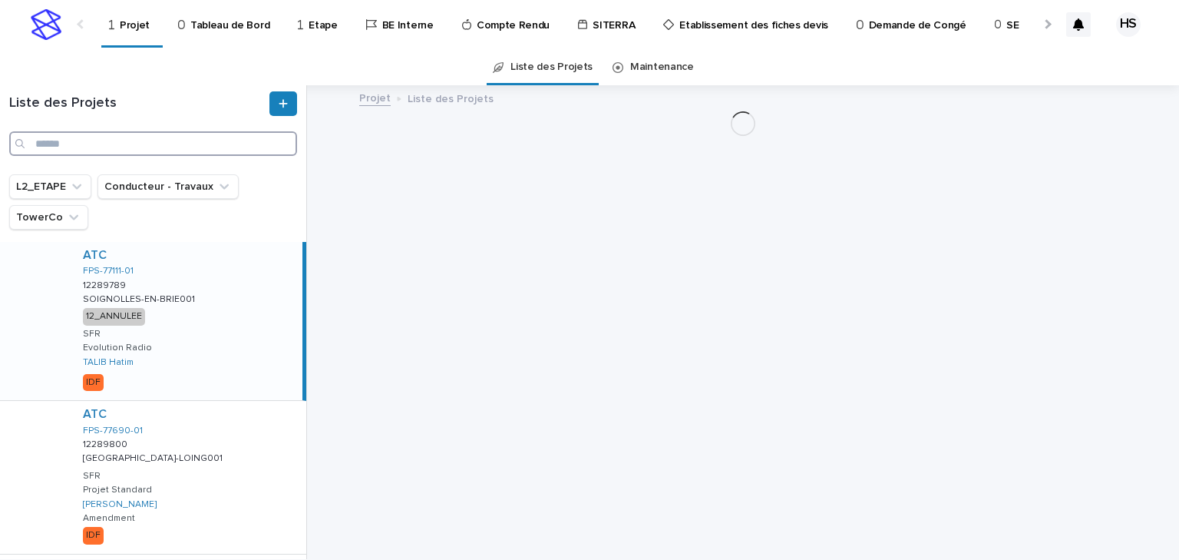
click at [61, 145] on input "Search" at bounding box center [153, 143] width 288 height 25
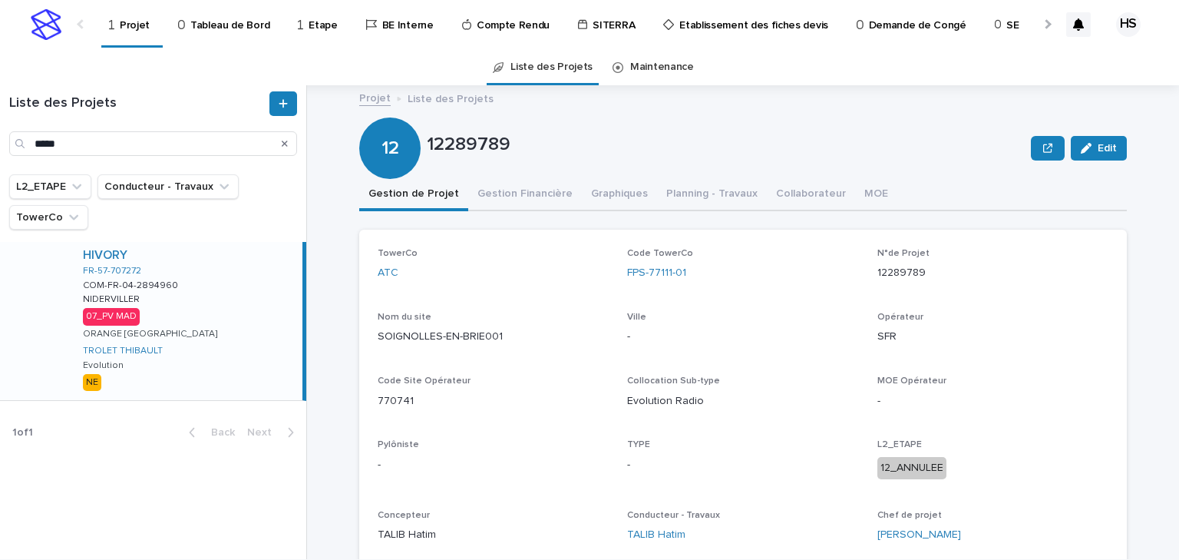
click at [167, 302] on div "HIVORY FR-57-707272 COM-FR-04-2894960 COM-FR-04-2894960 [GEOGRAPHIC_DATA] NIDER…" at bounding box center [187, 321] width 232 height 158
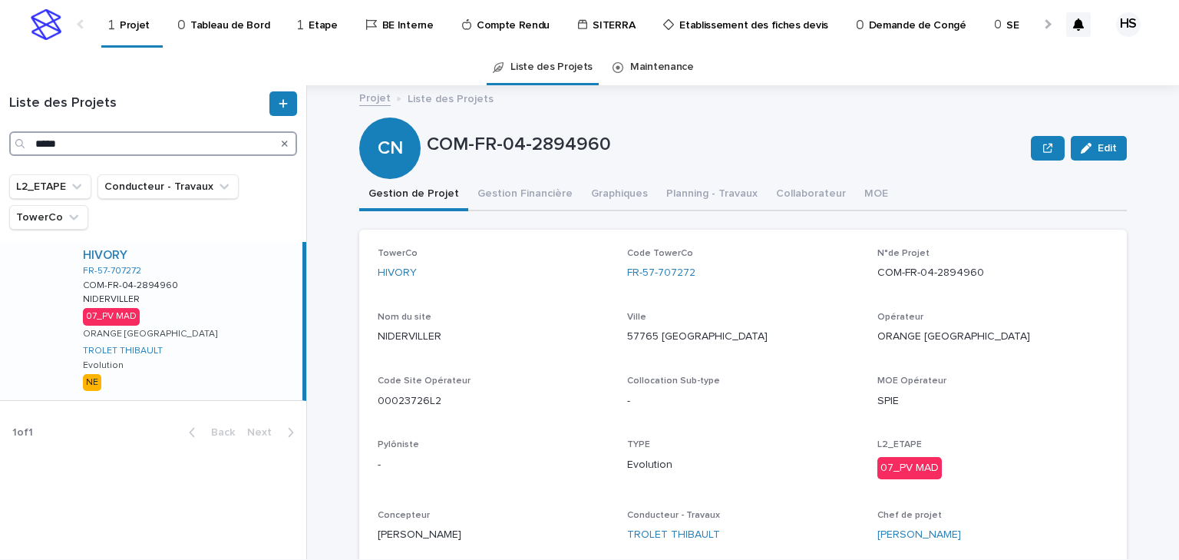
drag, startPoint x: 104, startPoint y: 147, endPoint x: -101, endPoint y: 144, distance: 205.0
click at [0, 144] on html "Projet Tableau de Bord Etape BE Interne Compte Rendu SITERRA Etablissement des …" at bounding box center [589, 280] width 1179 height 560
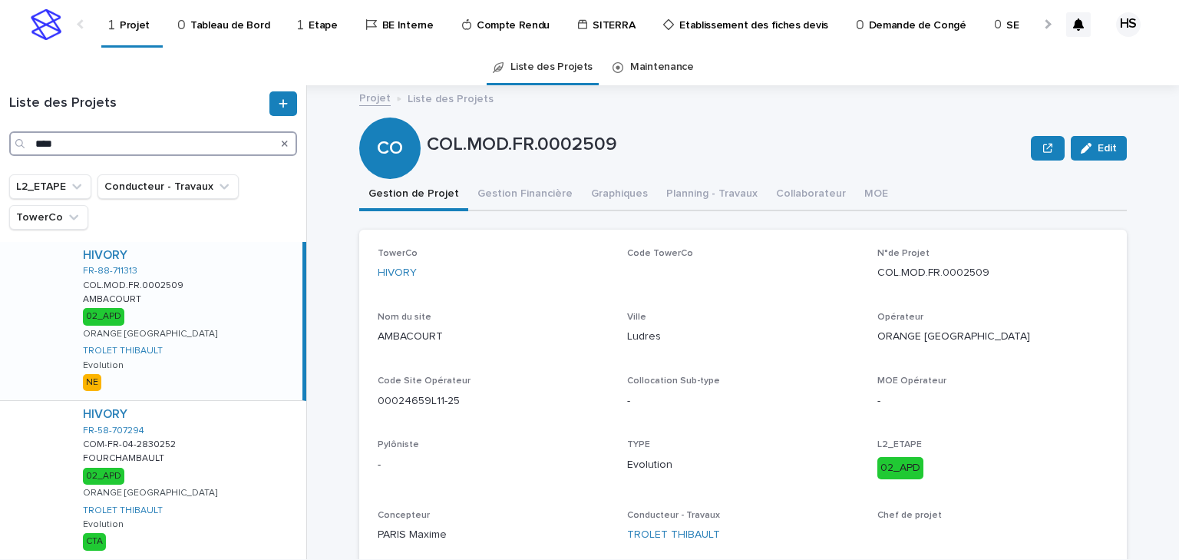
type input "****"
click at [203, 303] on div "HIVORY FR-88-711313 COL.MOD.FR.0002509 COL.MOD.FR.0002509 AMBACOURT AMBACOURT 0…" at bounding box center [187, 321] width 232 height 158
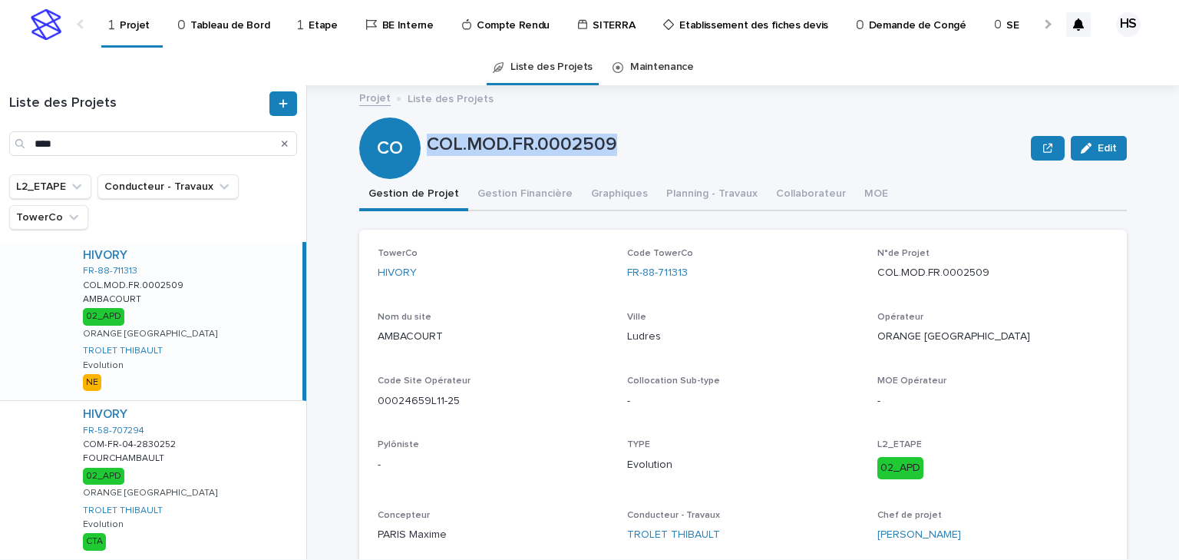
drag, startPoint x: 623, startPoint y: 138, endPoint x: 425, endPoint y: 157, distance: 198.2
click at [427, 157] on div "COL.MOD.FR.0002509" at bounding box center [726, 148] width 598 height 28
copy p "COL.MOD.FR.0002509"
click at [538, 286] on div "TowerCo HIVORY" at bounding box center [493, 270] width 231 height 45
drag, startPoint x: 699, startPoint y: 279, endPoint x: 621, endPoint y: 289, distance: 78.2
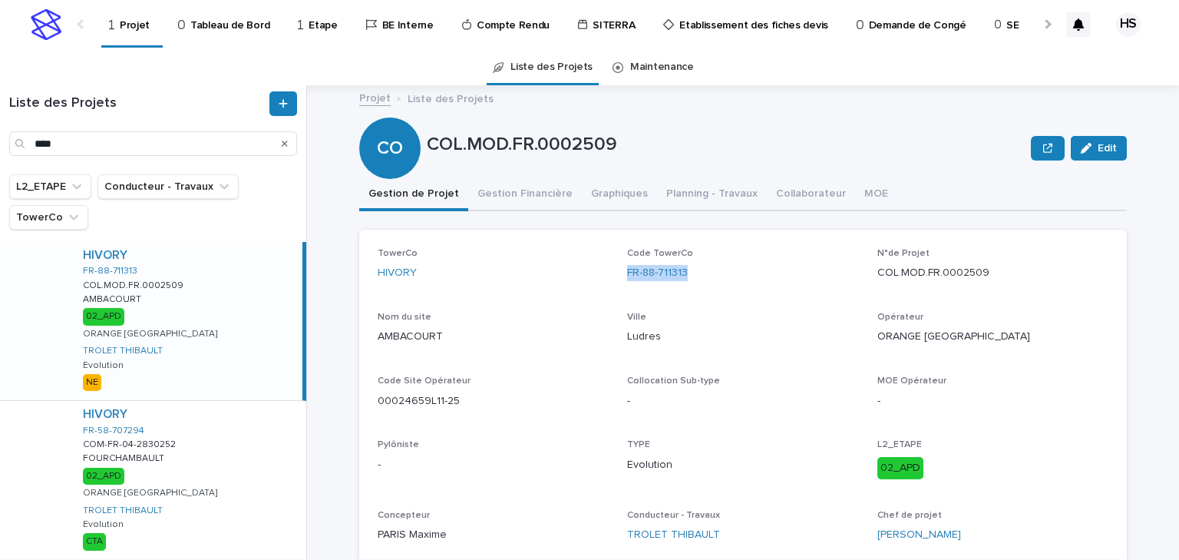
click at [621, 289] on div "TowerCo HIVORY Code TowerCo FR-88-711313 N°de Projet COL.MOD.FR.0002509 Nom du …" at bounding box center [743, 401] width 731 height 307
copy link "FR-88-711313"
drag, startPoint x: 464, startPoint y: 398, endPoint x: 392, endPoint y: 404, distance: 71.7
click at [392, 404] on p "00024659L11-25" at bounding box center [493, 401] width 231 height 16
click at [434, 403] on p "00024659L11-25" at bounding box center [493, 401] width 231 height 16
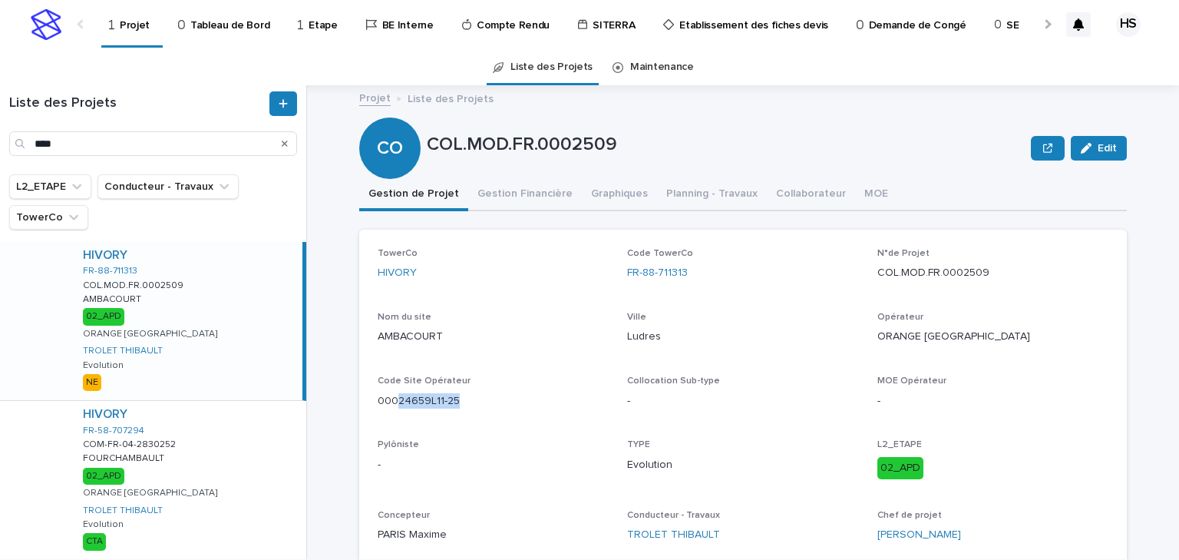
click at [430, 399] on p "00024659L11-25" at bounding box center [493, 401] width 231 height 16
drag, startPoint x: 433, startPoint y: 402, endPoint x: 370, endPoint y: 402, distance: 63.0
click at [370, 402] on div "TowerCo HIVORY Code TowerCo FR-88-711313 N°de Projet COL.MOD.FR.0002509 Nom du …" at bounding box center [743, 402] width 768 height 344
copy p "00024659L1"
